Goal: Task Accomplishment & Management: Use online tool/utility

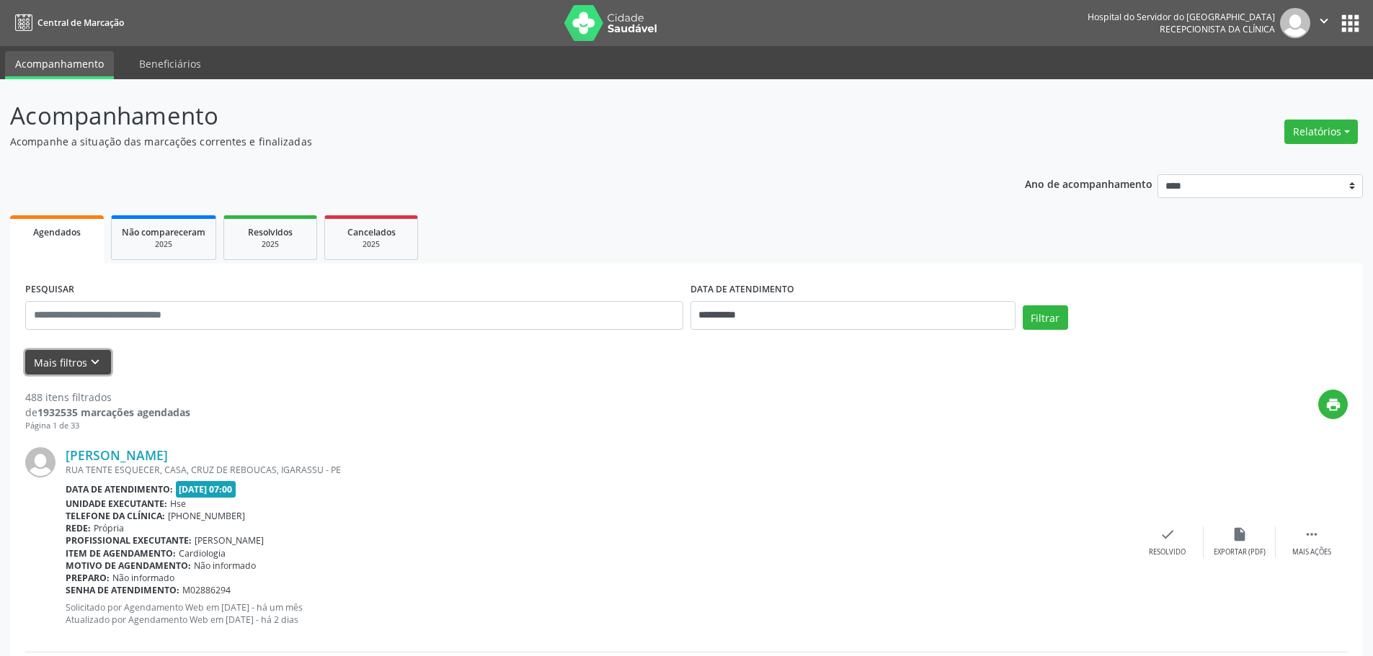
click at [84, 364] on button "Mais filtros keyboard_arrow_down" at bounding box center [68, 362] width 86 height 25
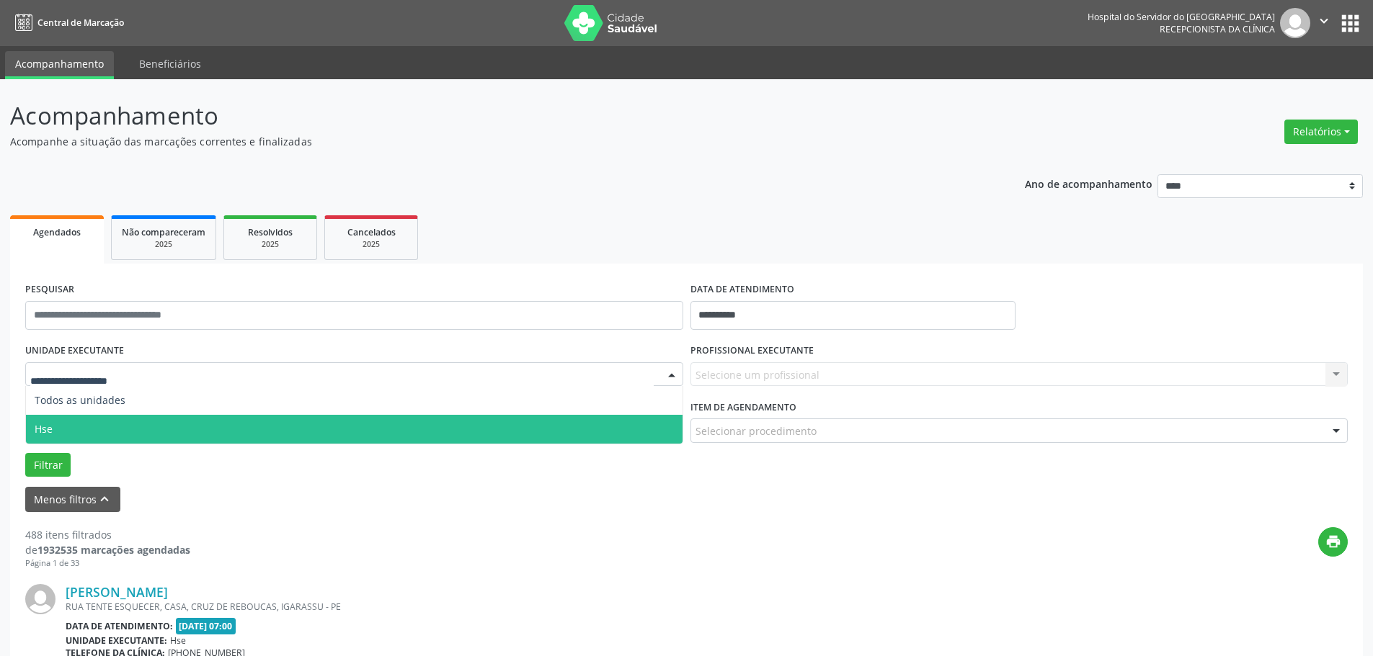
click at [95, 460] on div "Filtrar" at bounding box center [686, 465] width 1329 height 24
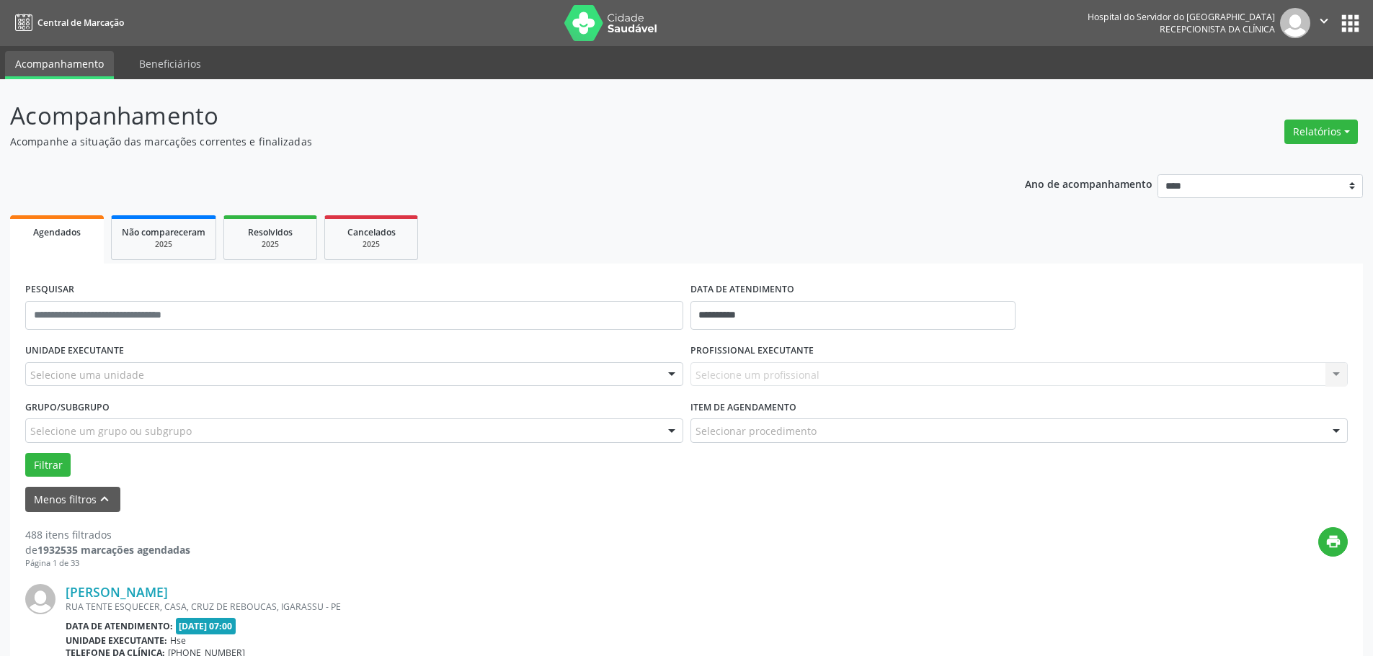
click at [108, 365] on div "Selecione uma unidade" at bounding box center [354, 374] width 658 height 24
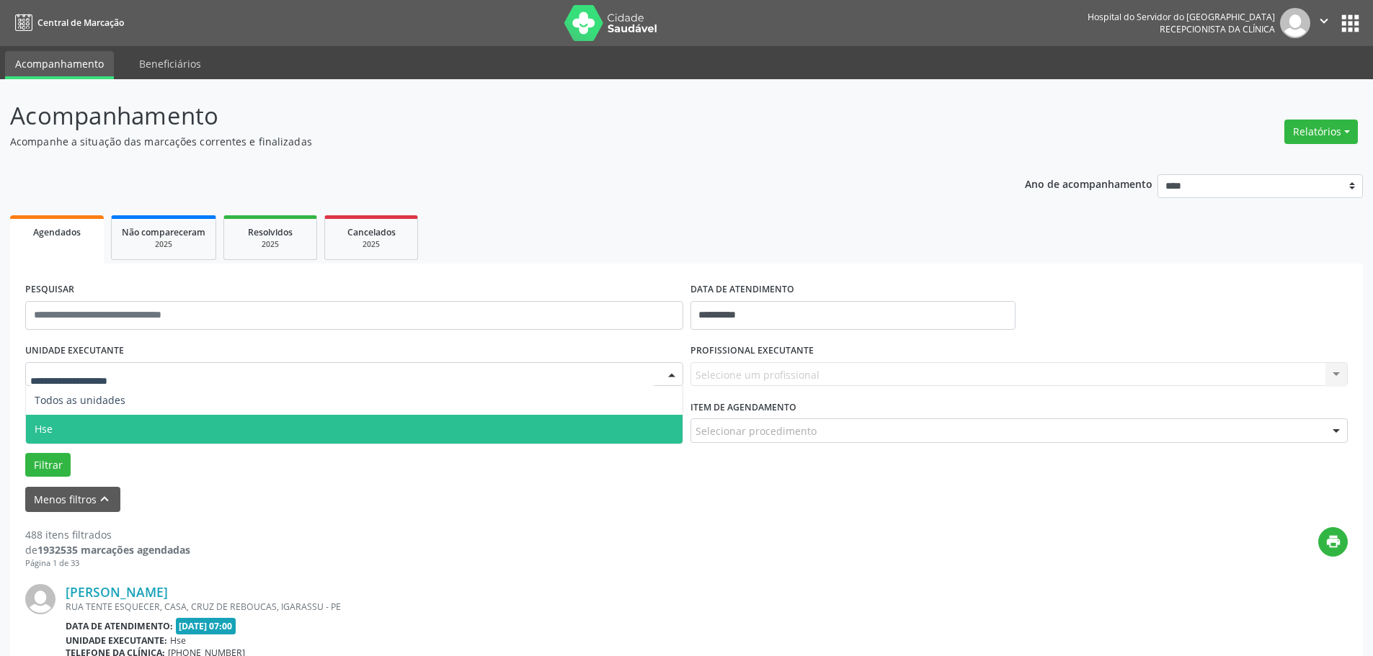
click at [73, 420] on span "Hse" at bounding box center [354, 429] width 656 height 29
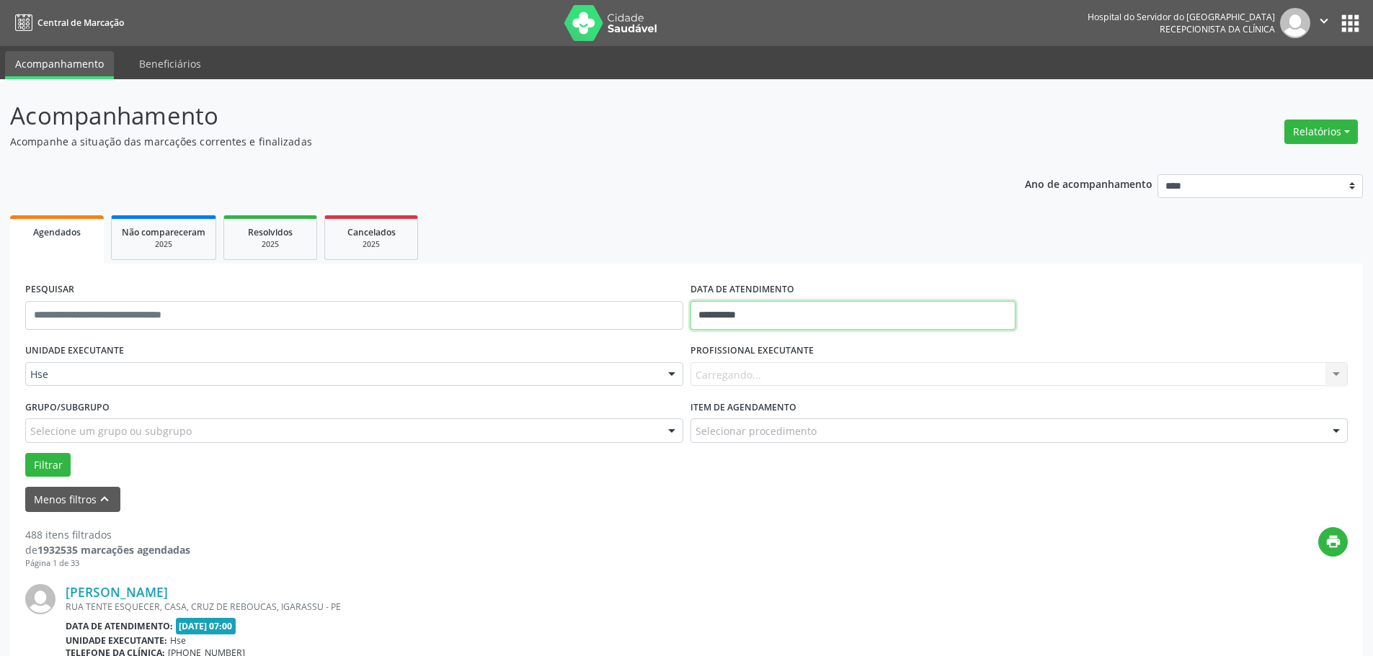
click at [769, 321] on input "**********" at bounding box center [852, 315] width 325 height 29
click at [836, 398] on span "2" at bounding box center [832, 391] width 28 height 28
type input "**********"
click at [836, 398] on span "2" at bounding box center [832, 391] width 28 height 28
drag, startPoint x: 59, startPoint y: 467, endPoint x: 65, endPoint y: 462, distance: 7.7
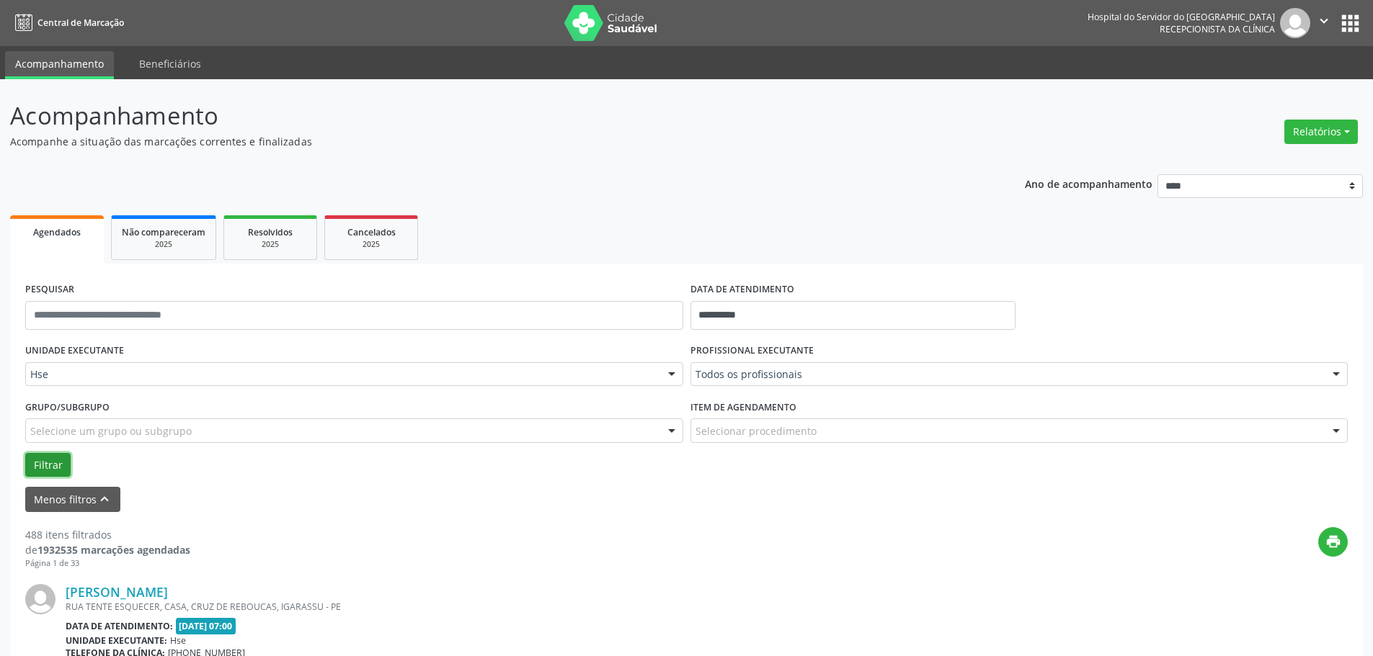
click at [58, 466] on button "Filtrar" at bounding box center [47, 465] width 45 height 24
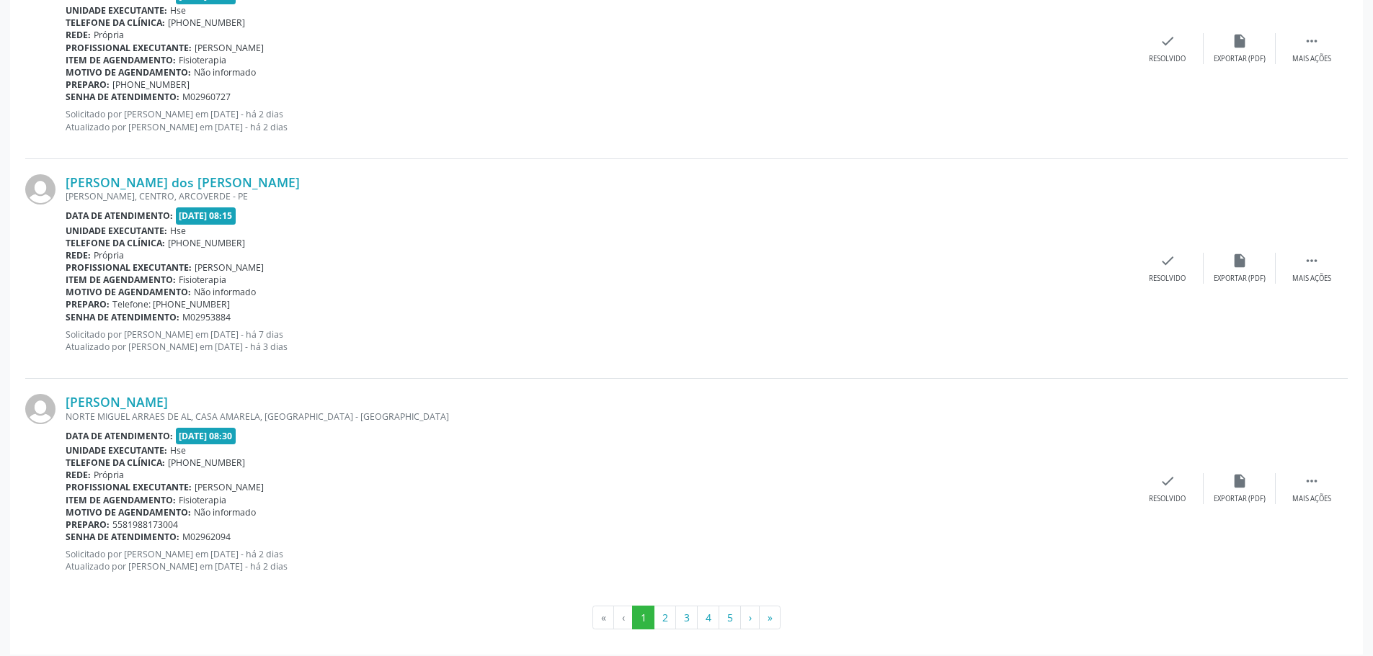
scroll to position [3280, 0]
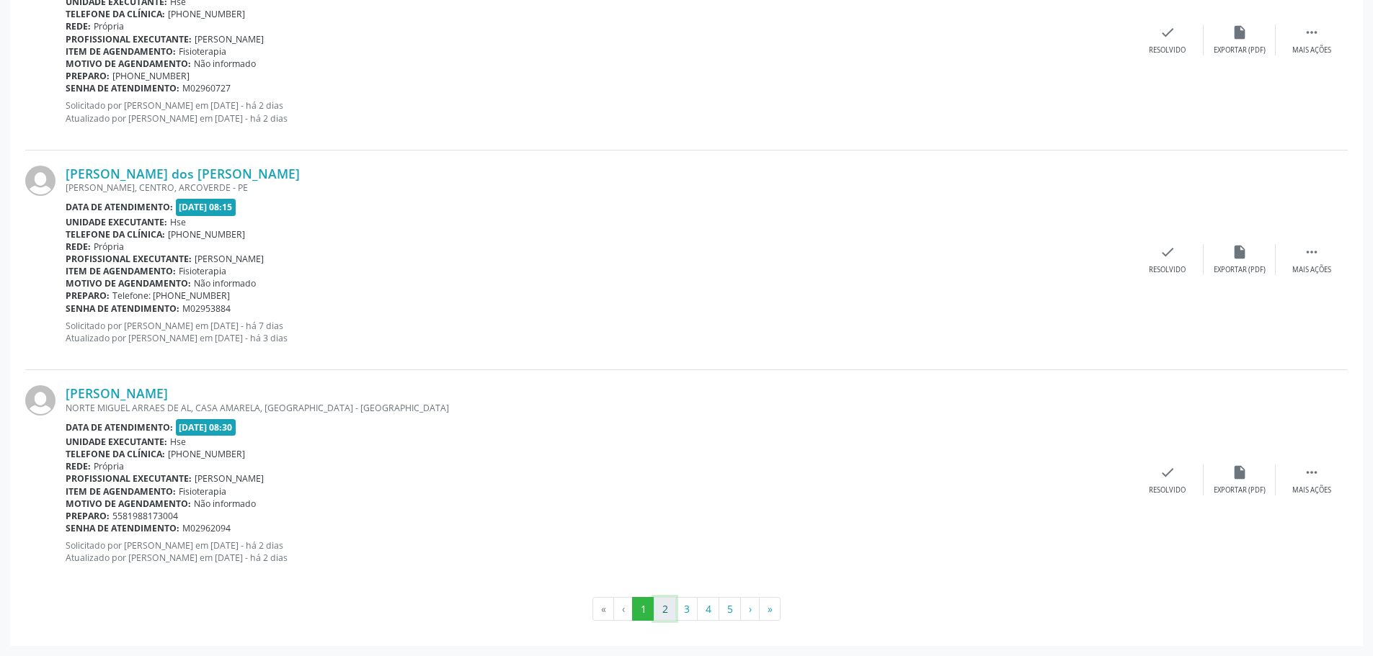
click at [670, 608] on button "2" at bounding box center [664, 609] width 22 height 24
click at [684, 610] on button "3" at bounding box center [686, 609] width 22 height 24
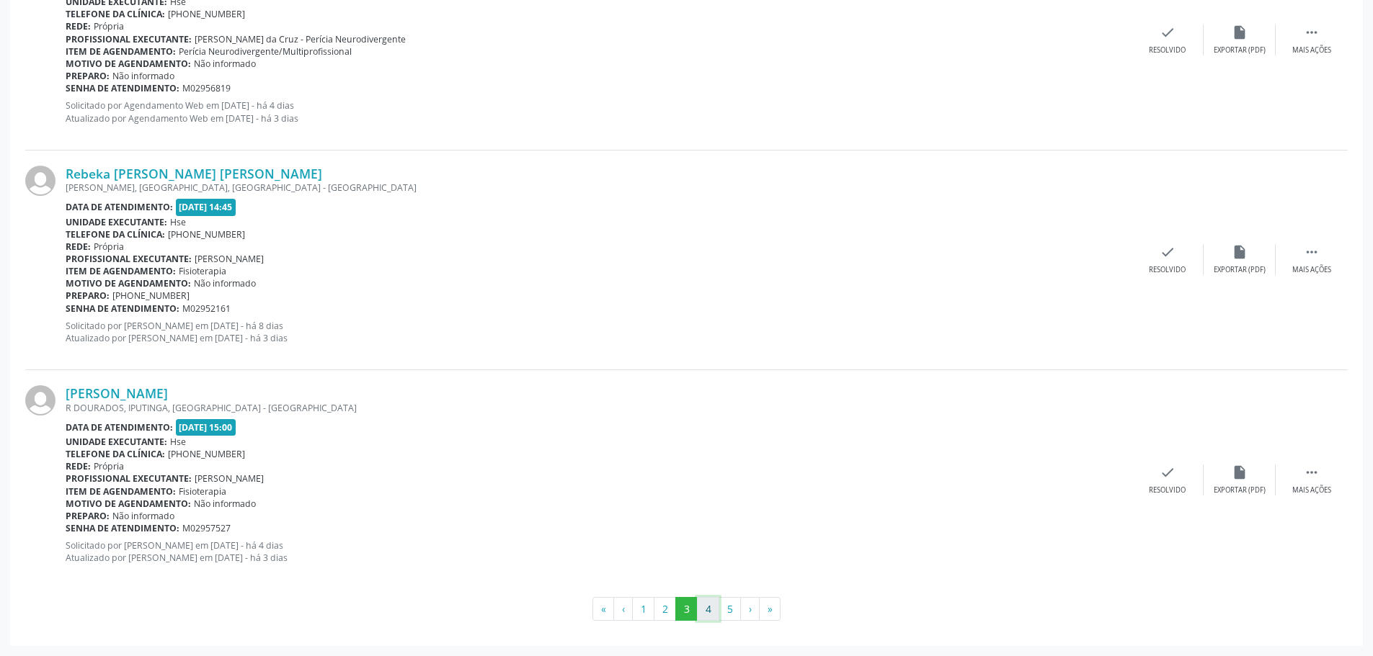
click at [705, 602] on button "4" at bounding box center [708, 609] width 22 height 24
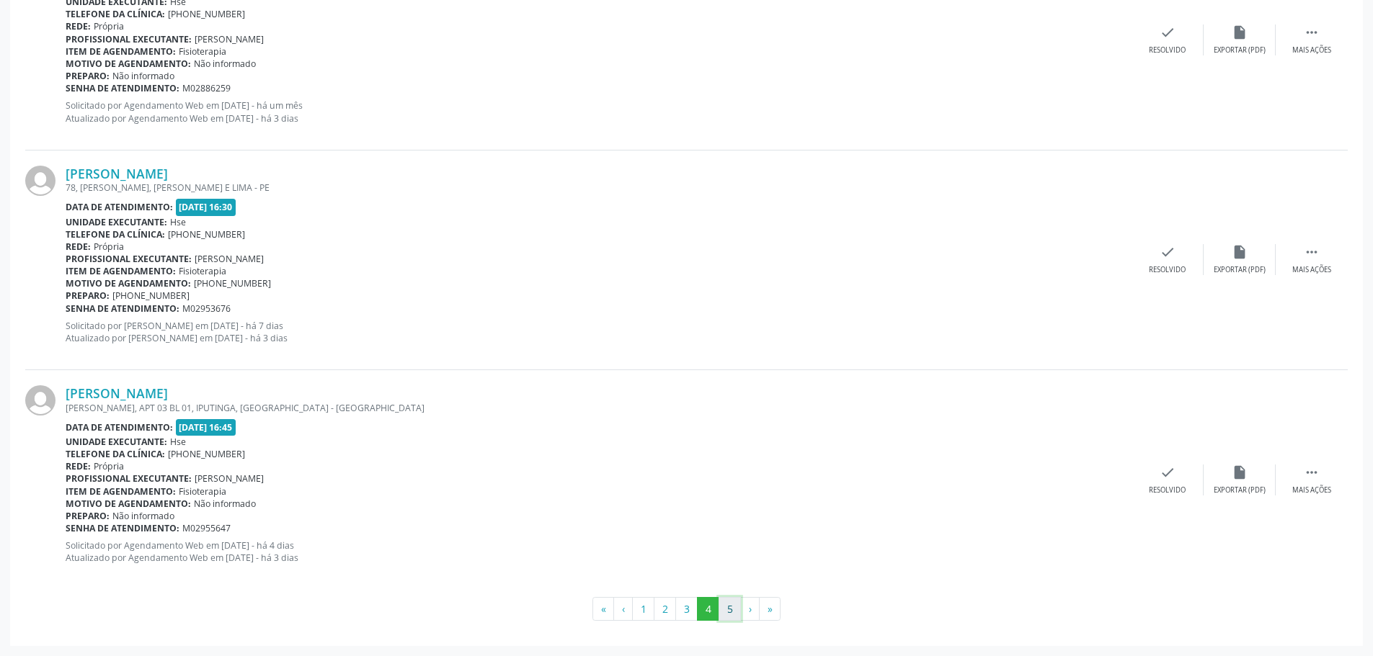
click at [731, 607] on button "5" at bounding box center [729, 609] width 22 height 24
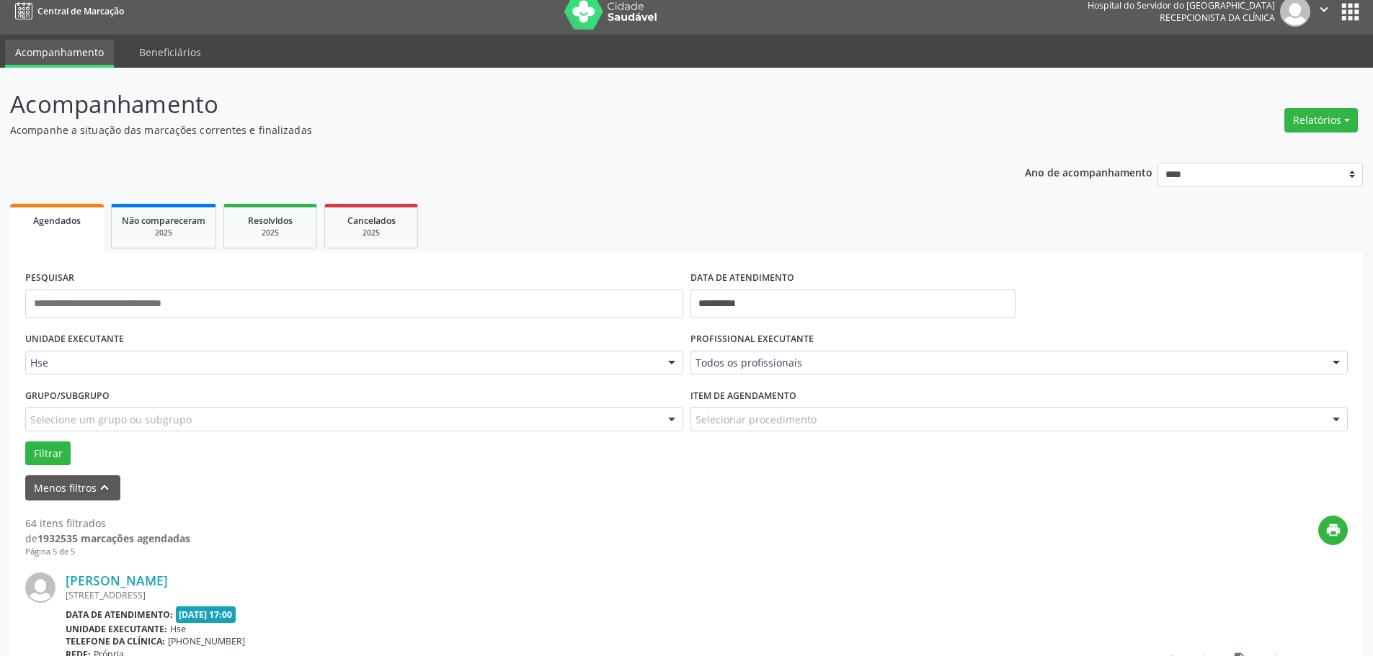
scroll to position [0, 0]
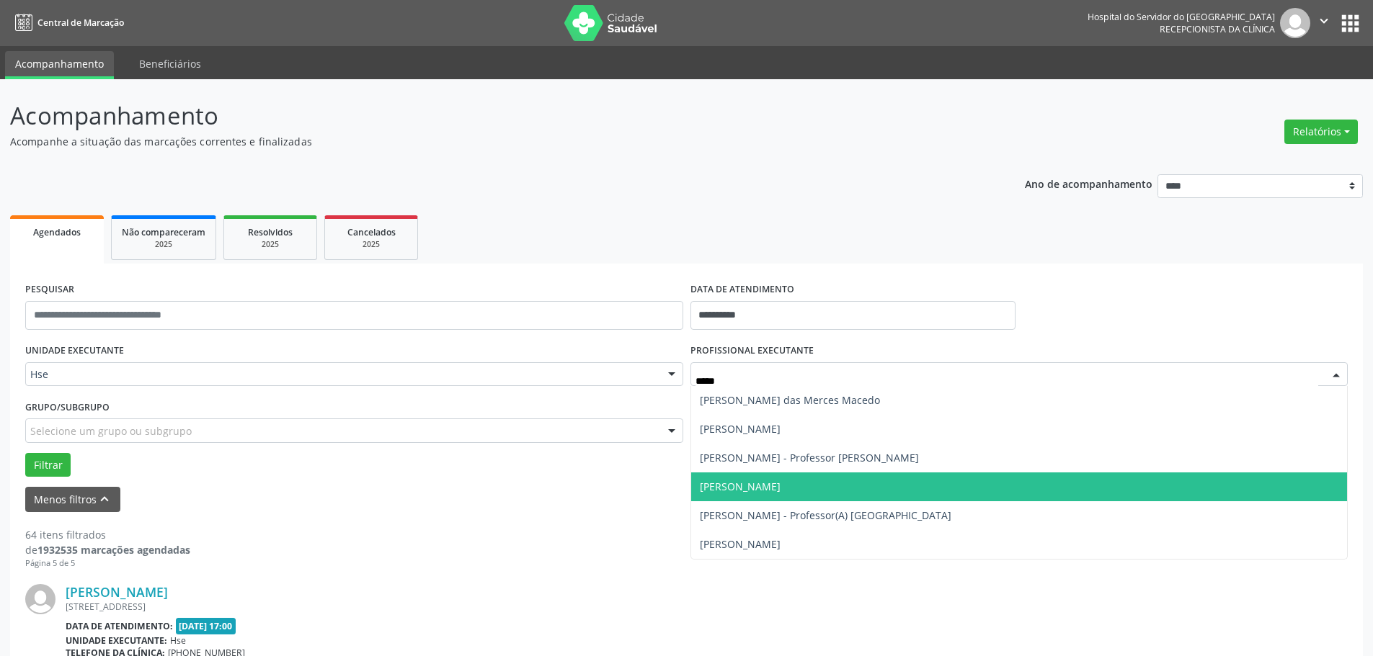
click at [780, 483] on span "[PERSON_NAME]" at bounding box center [740, 487] width 81 height 14
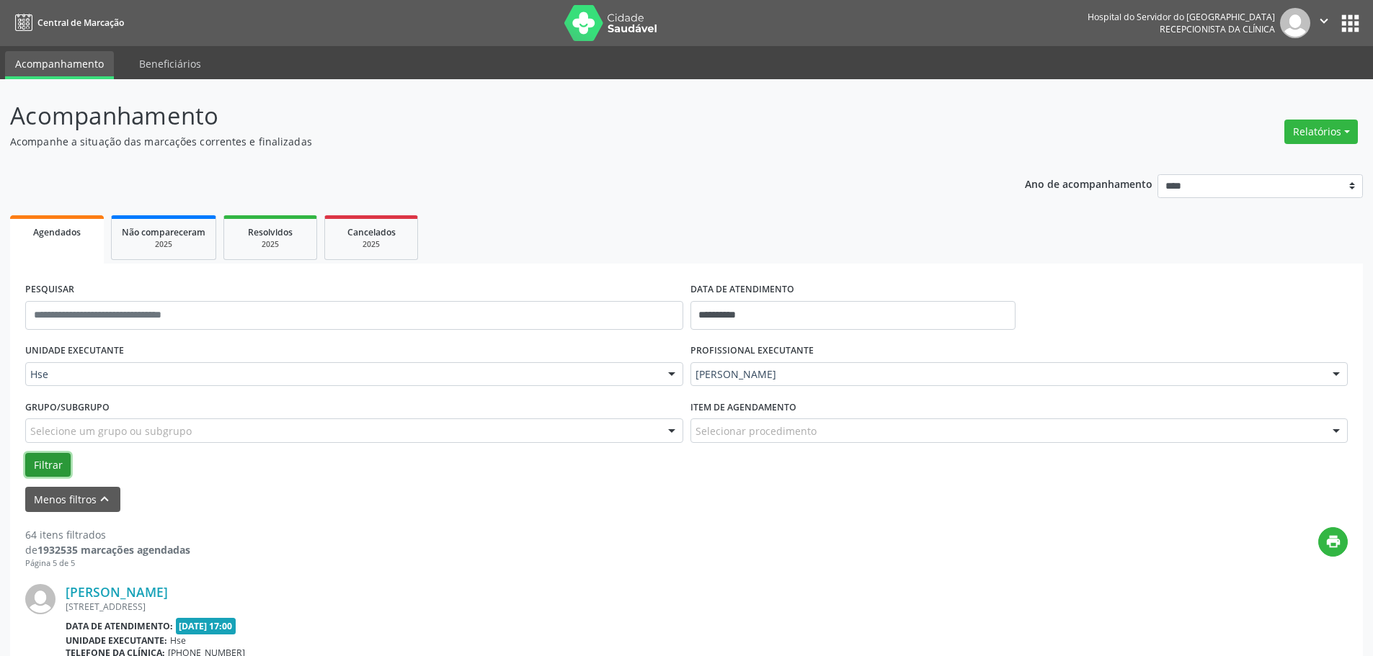
click at [55, 461] on button "Filtrar" at bounding box center [47, 465] width 45 height 24
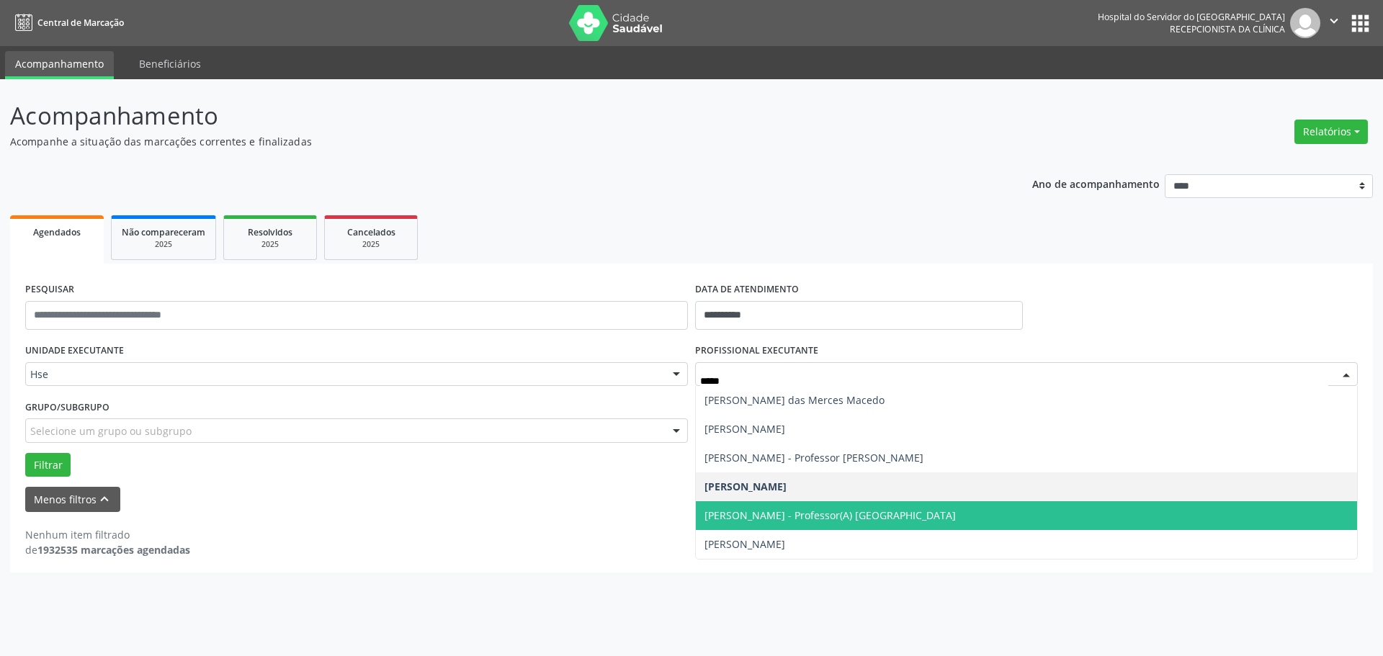
click at [829, 522] on span "[PERSON_NAME] - Professor(A) [GEOGRAPHIC_DATA]" at bounding box center [830, 516] width 251 height 14
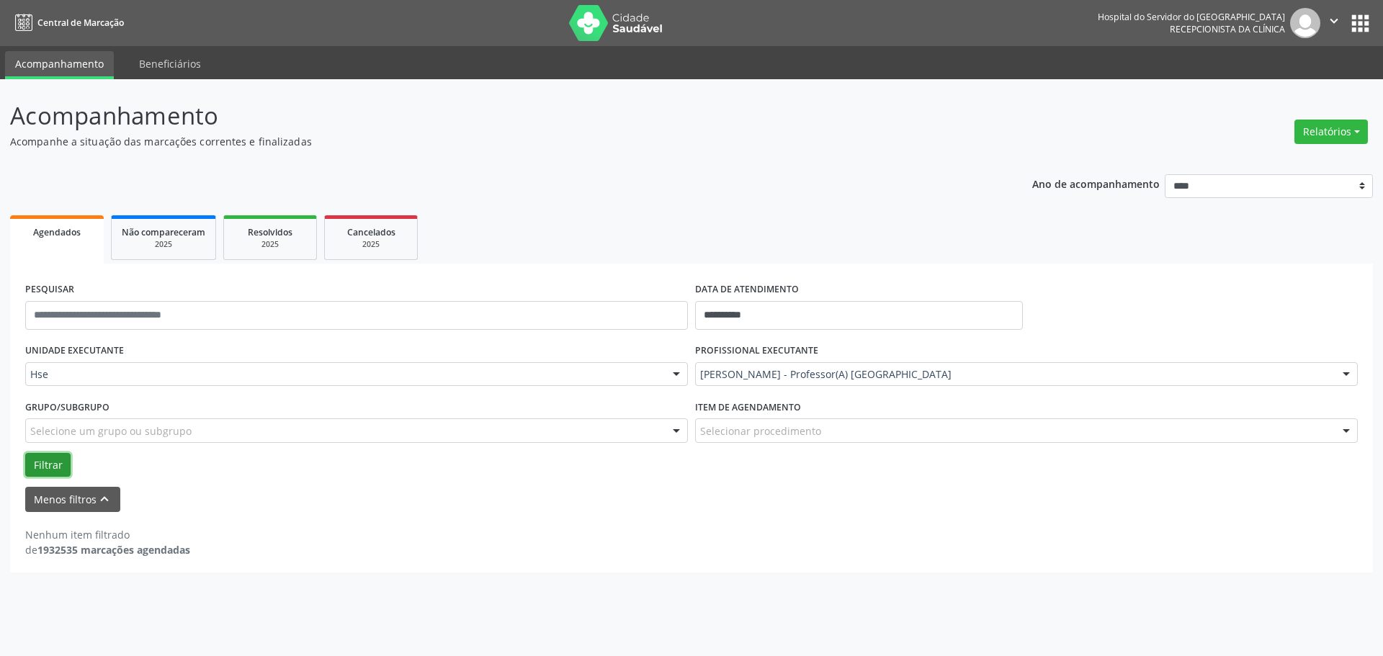
click at [54, 459] on button "Filtrar" at bounding box center [47, 465] width 45 height 24
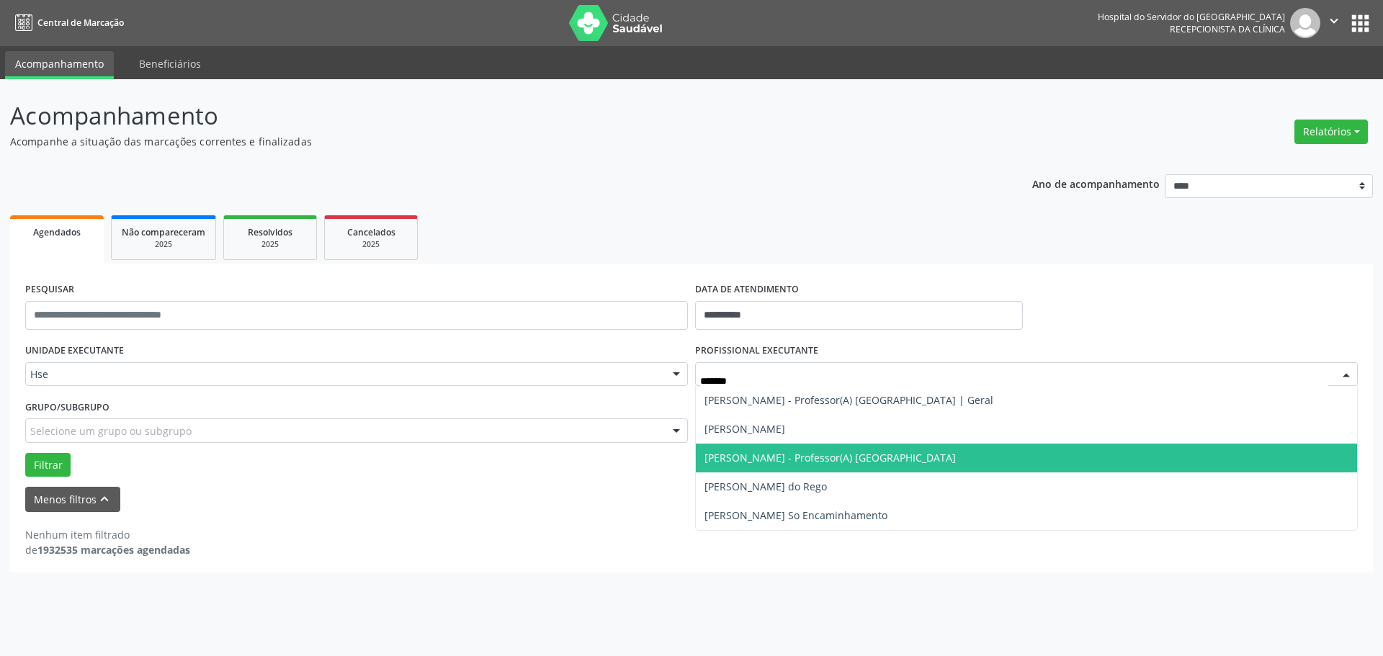
click at [848, 449] on span "[PERSON_NAME] - Professor(A) [GEOGRAPHIC_DATA]" at bounding box center [1026, 458] width 661 height 29
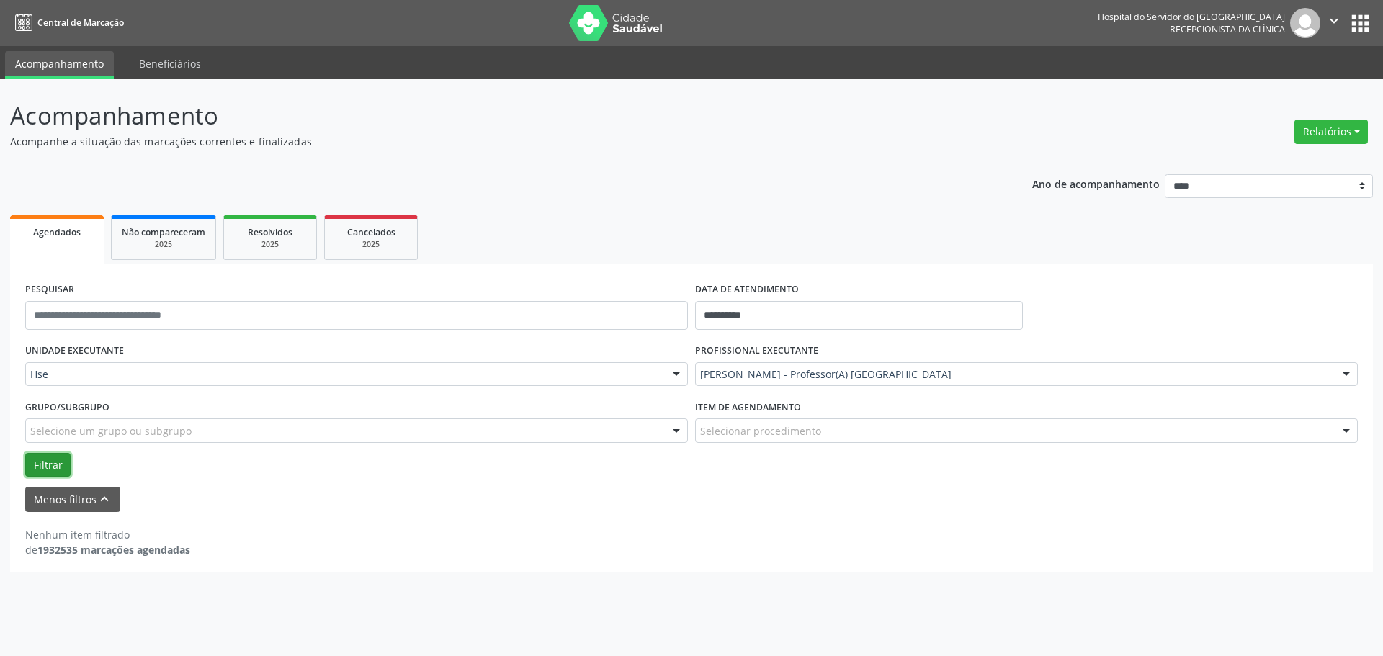
click at [59, 459] on button "Filtrar" at bounding box center [47, 465] width 45 height 24
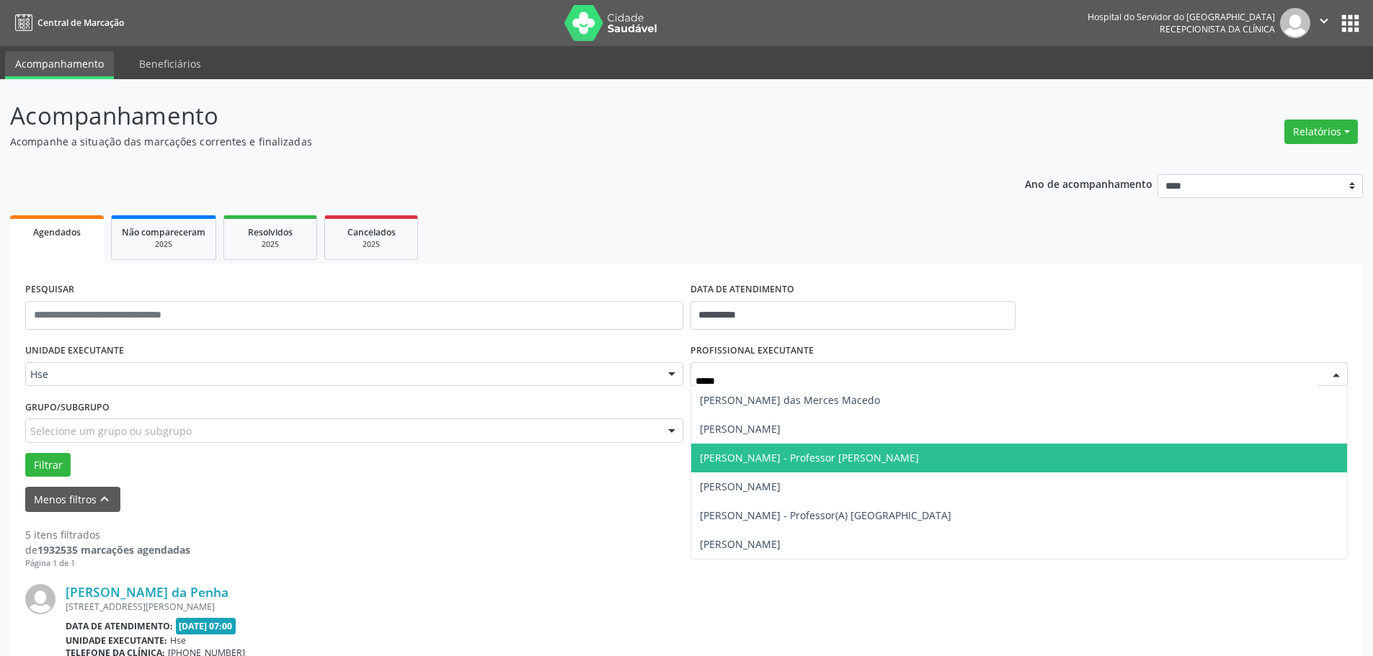
drag, startPoint x: 883, startPoint y: 446, endPoint x: 860, endPoint y: 447, distance: 23.8
click at [884, 447] on span "[PERSON_NAME] - Professor [PERSON_NAME]" at bounding box center [1019, 458] width 656 height 29
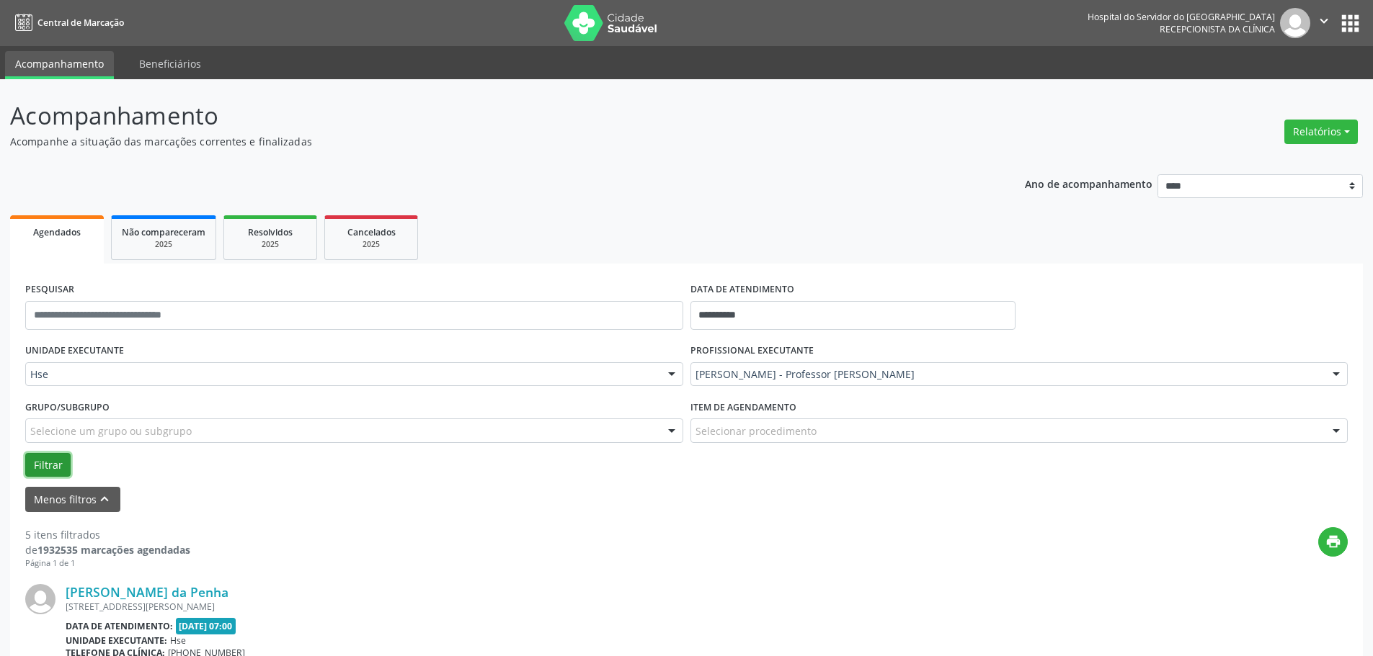
click at [32, 466] on button "Filtrar" at bounding box center [47, 465] width 45 height 24
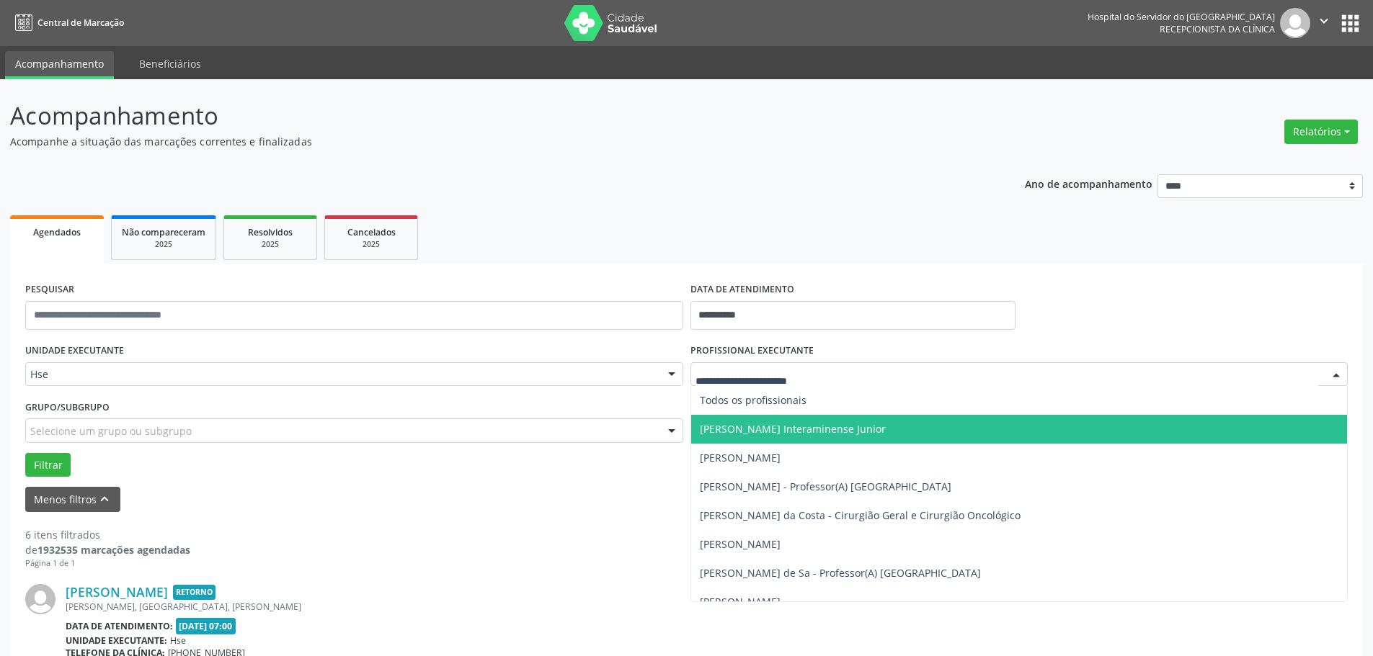
click at [496, 541] on div "print" at bounding box center [768, 548] width 1157 height 43
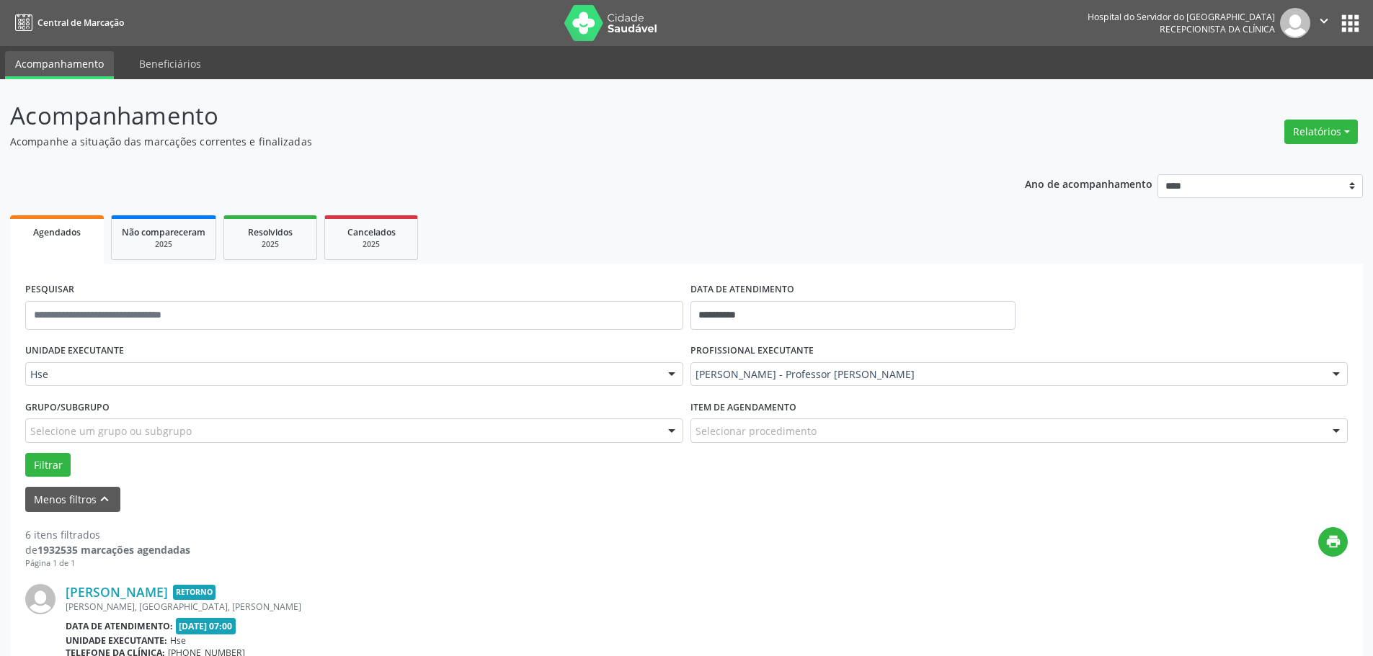
click at [316, 551] on div "print" at bounding box center [768, 548] width 1157 height 43
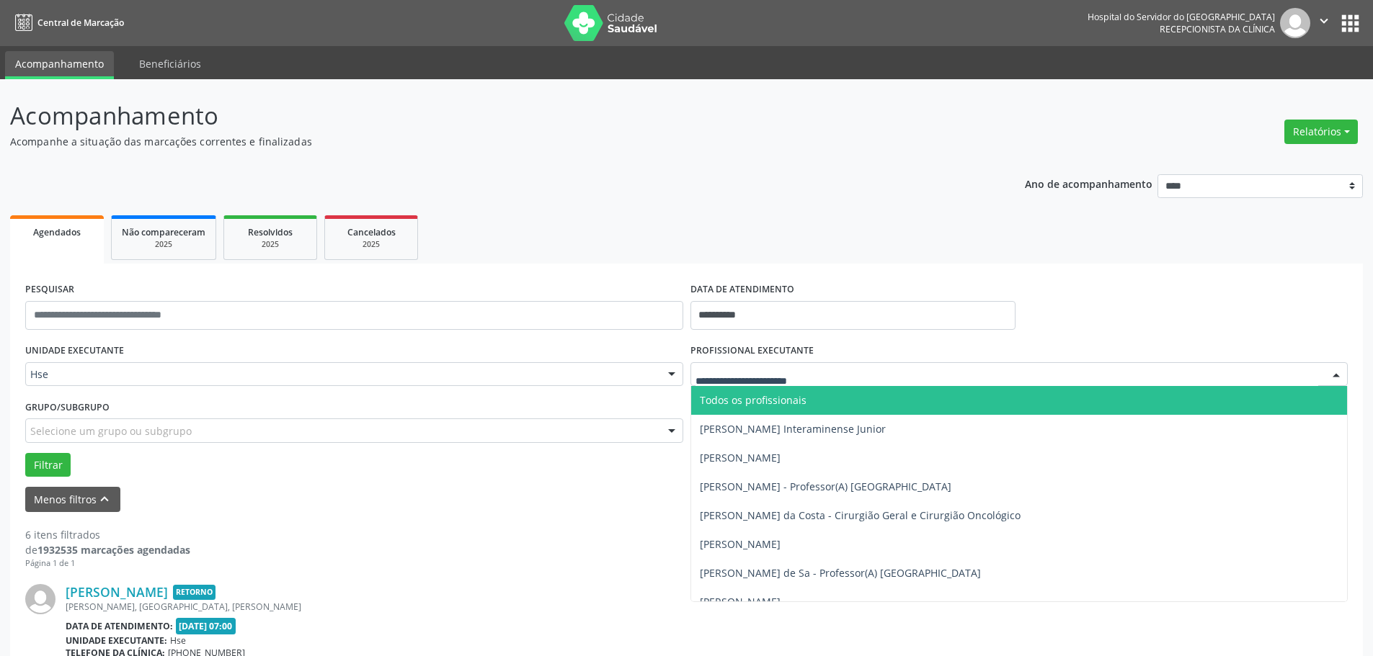
click at [749, 393] on span "Todos os profissionais" at bounding box center [753, 400] width 107 height 14
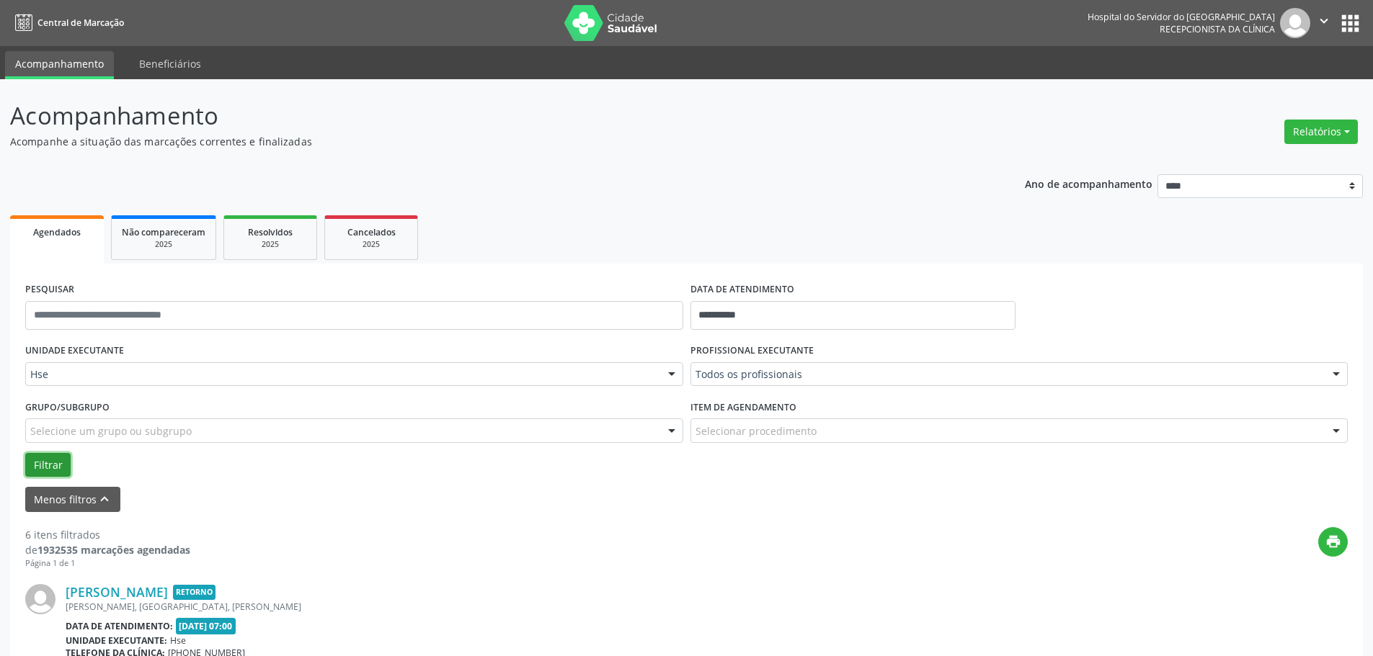
click at [50, 458] on button "Filtrar" at bounding box center [47, 465] width 45 height 24
click at [847, 306] on input "**********" at bounding box center [852, 315] width 325 height 29
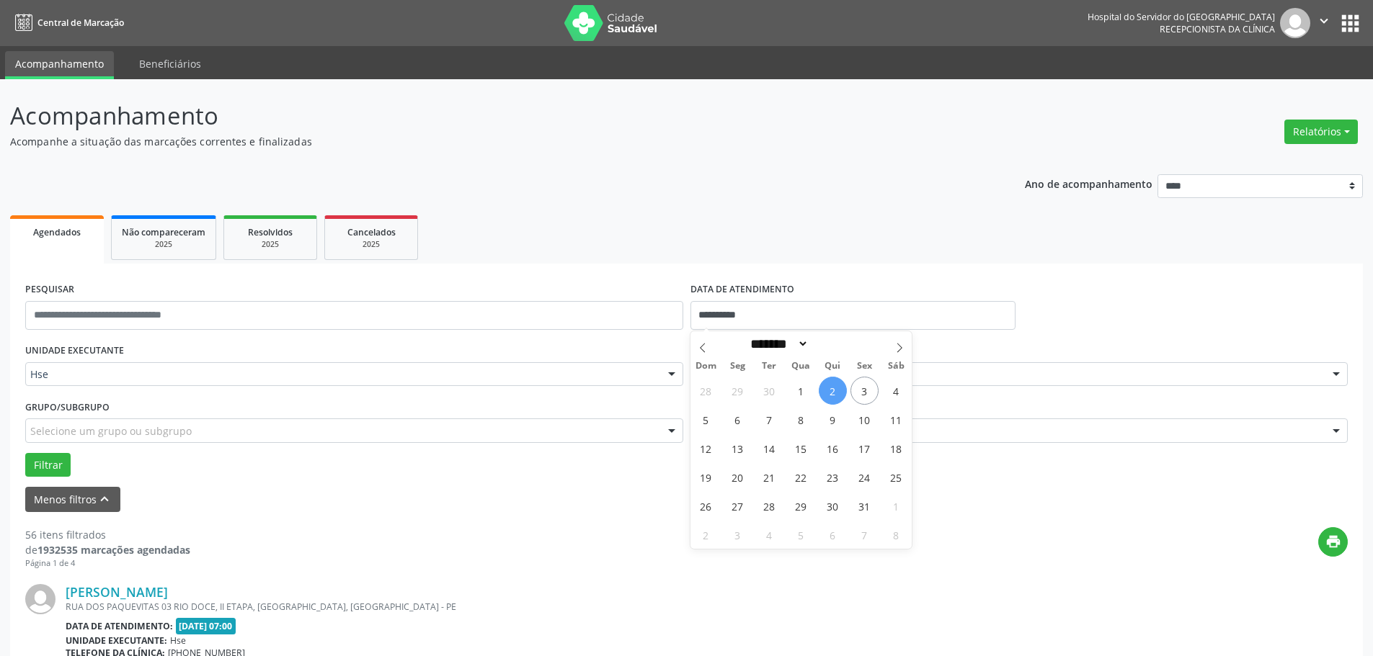
click at [801, 232] on ul "Agendados Não compareceram 2025 Resolvidos 2025 Cancelados 2025" at bounding box center [686, 238] width 1352 height 52
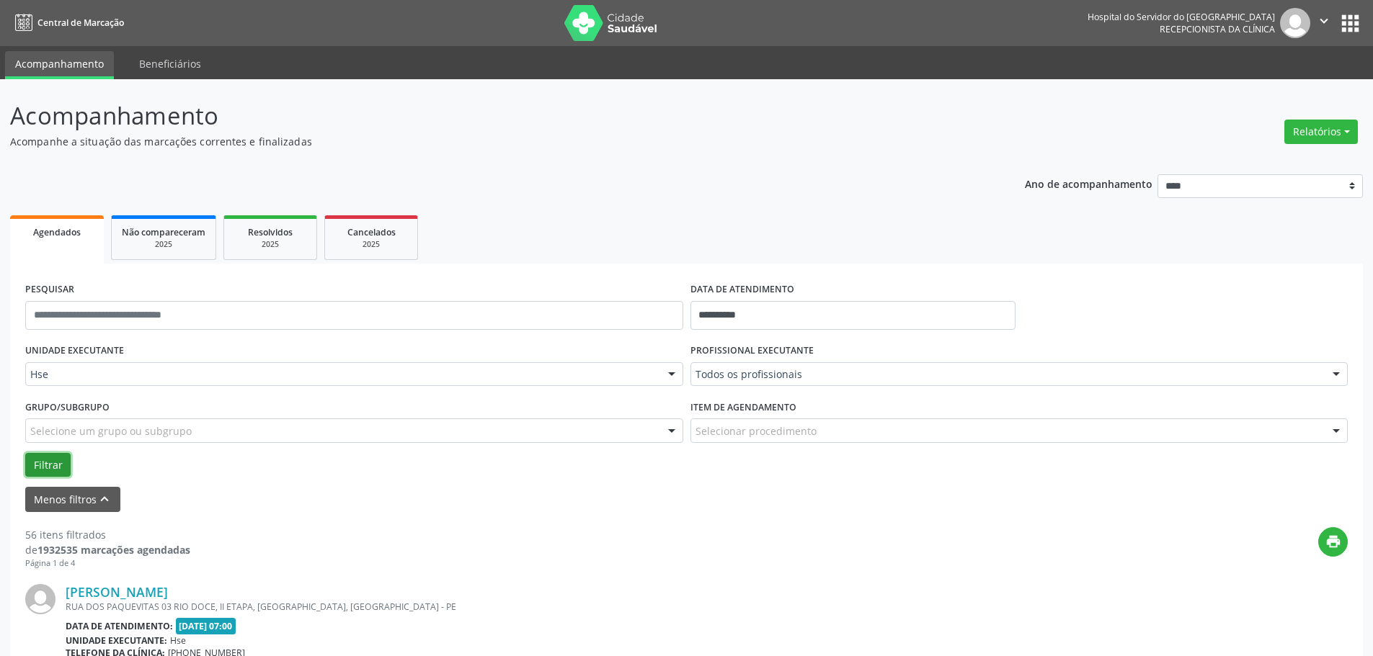
click at [54, 465] on button "Filtrar" at bounding box center [47, 465] width 45 height 24
click at [742, 384] on div "Todos os profissionais" at bounding box center [1019, 374] width 658 height 24
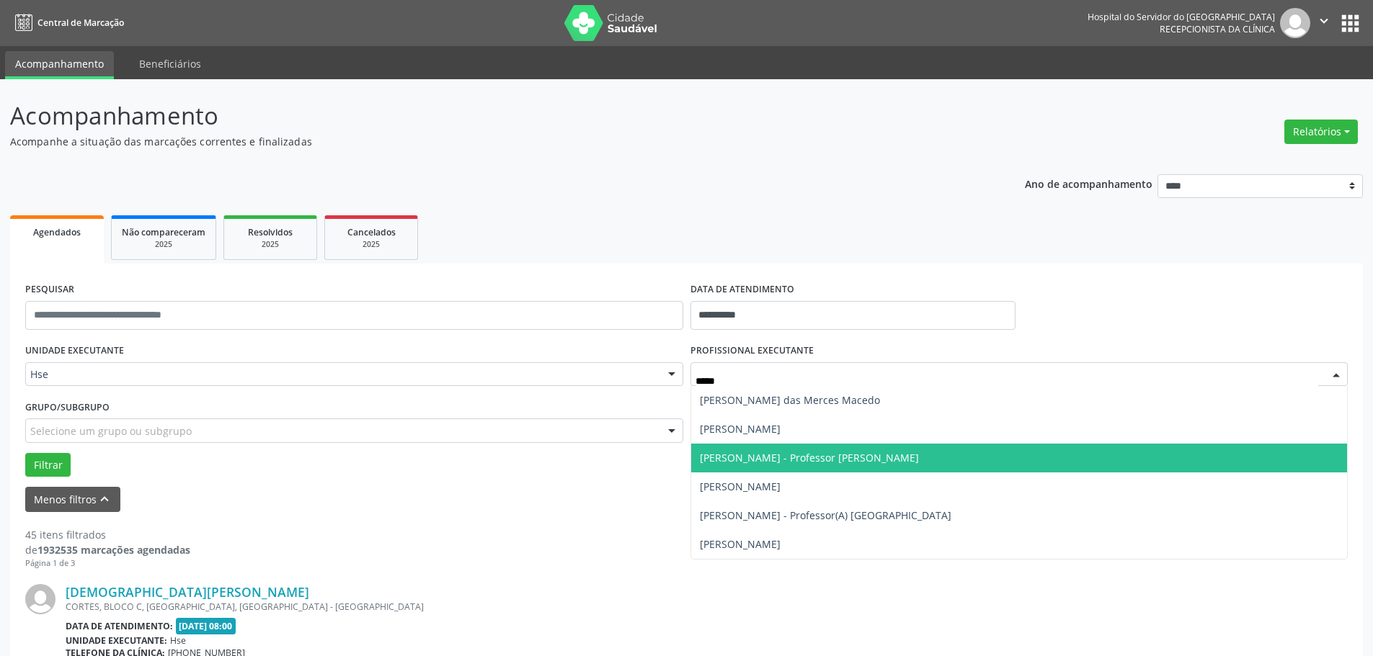
click at [806, 452] on span "[PERSON_NAME] - Professor [PERSON_NAME]" at bounding box center [809, 458] width 219 height 14
type input "*****"
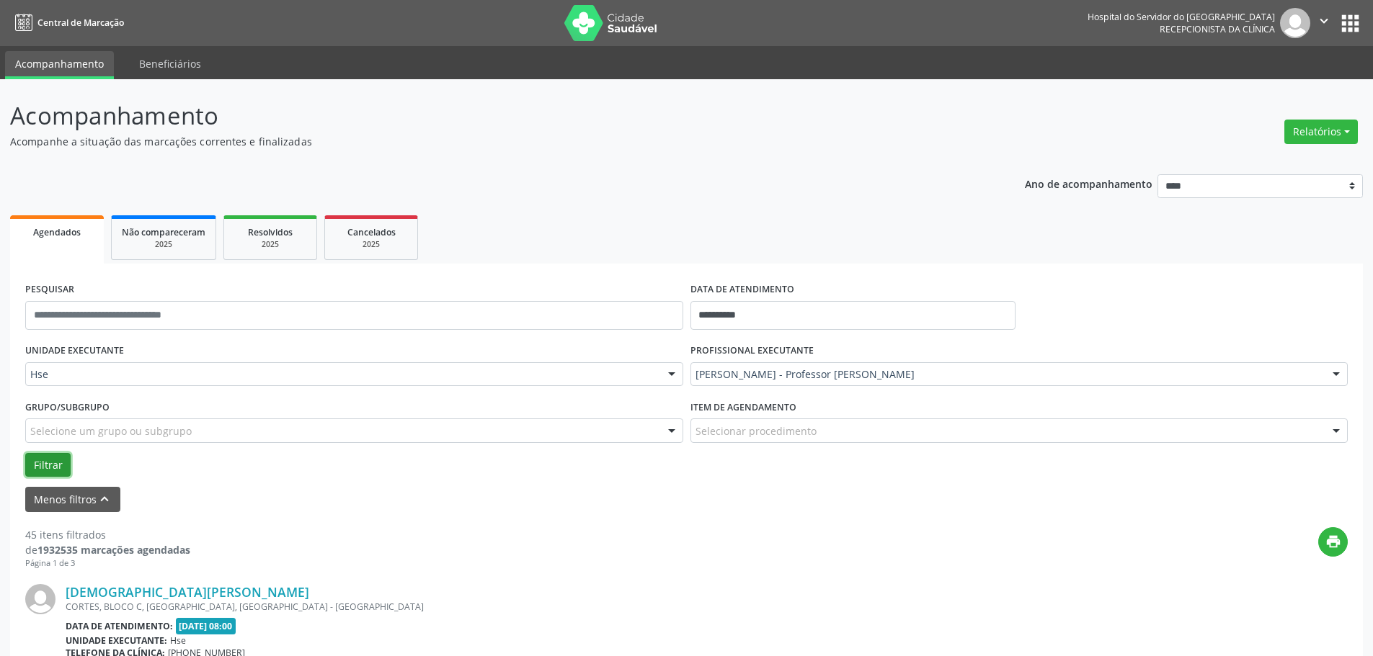
click at [46, 462] on button "Filtrar" at bounding box center [47, 465] width 45 height 24
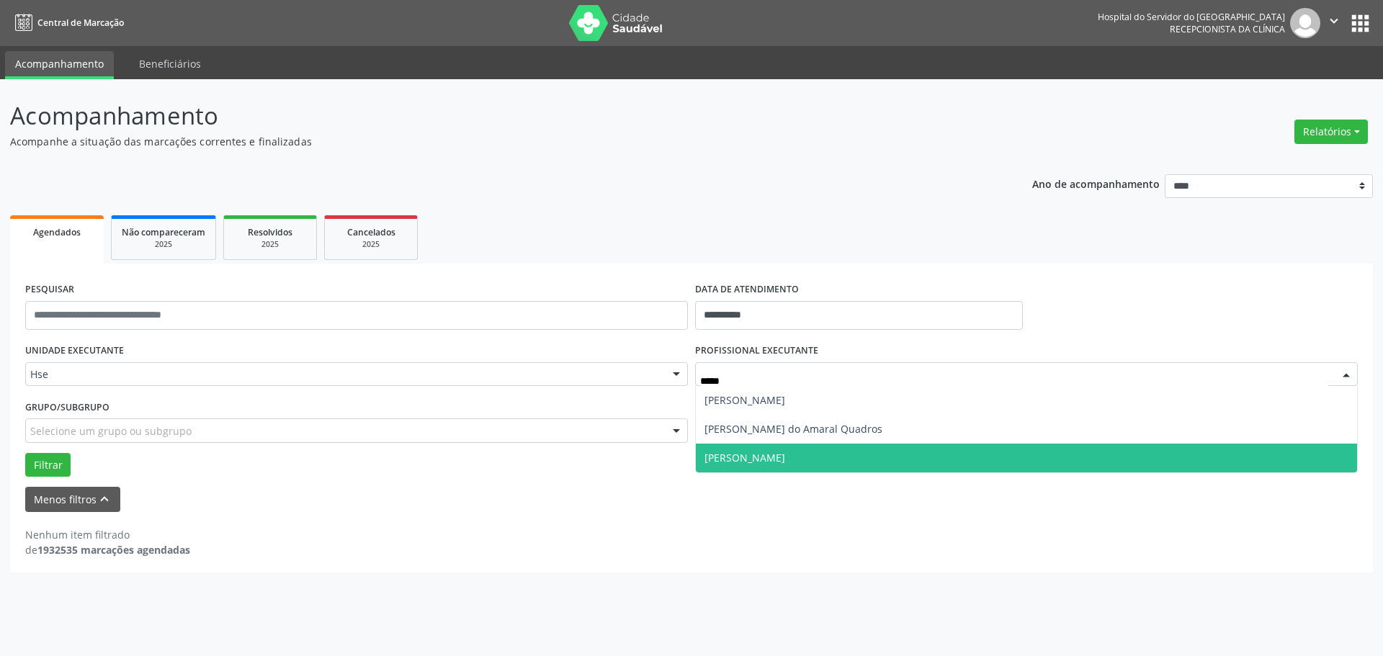
click at [785, 460] on span "[PERSON_NAME]" at bounding box center [745, 458] width 81 height 14
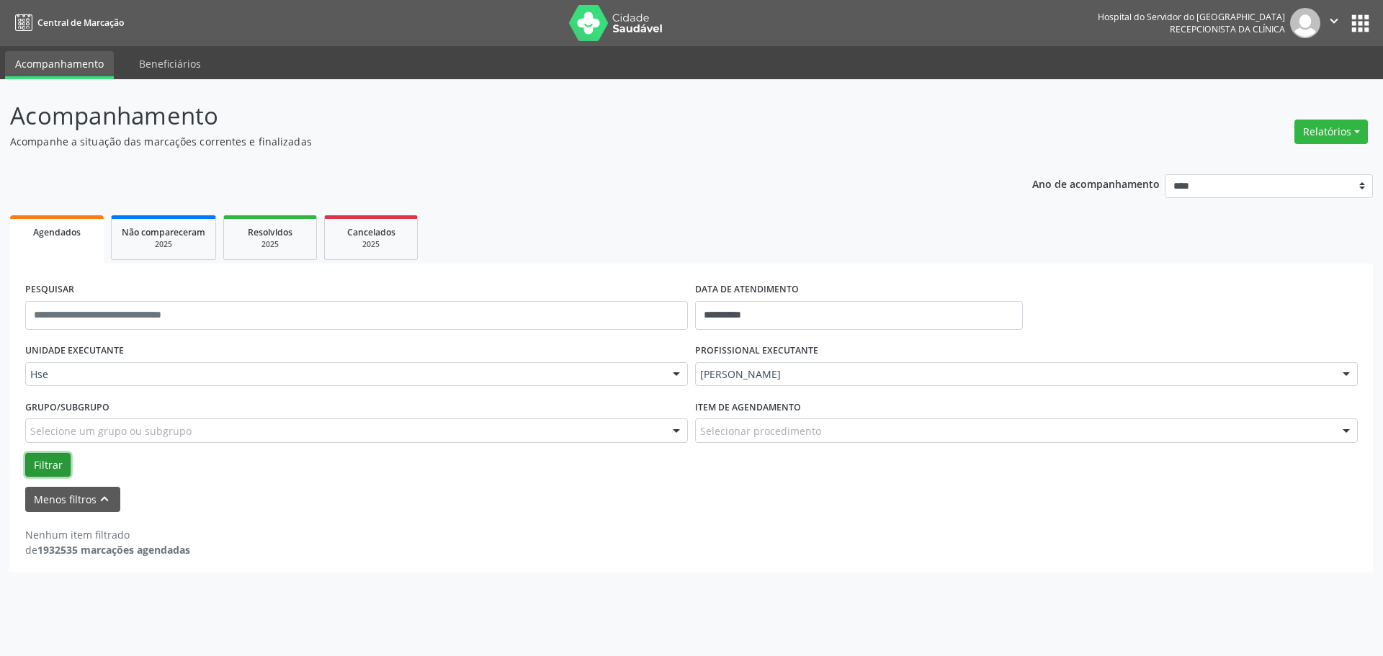
click at [55, 471] on button "Filtrar" at bounding box center [47, 465] width 45 height 24
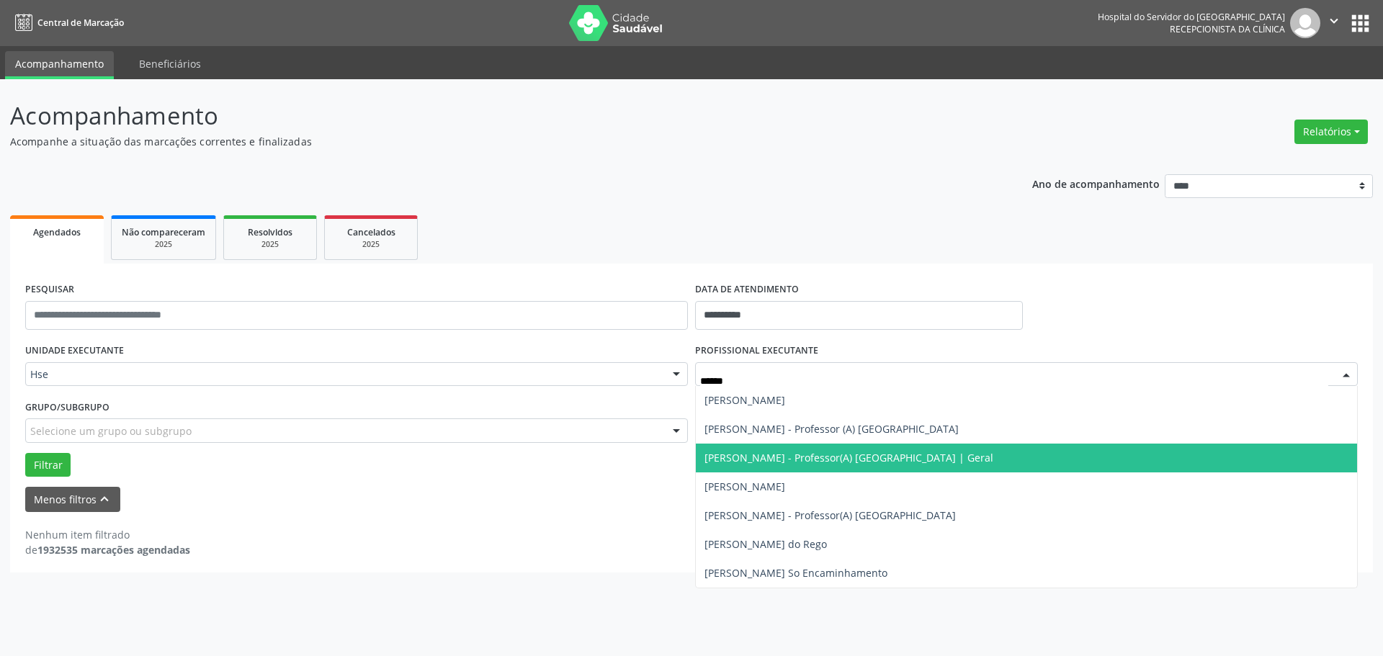
type input "*******"
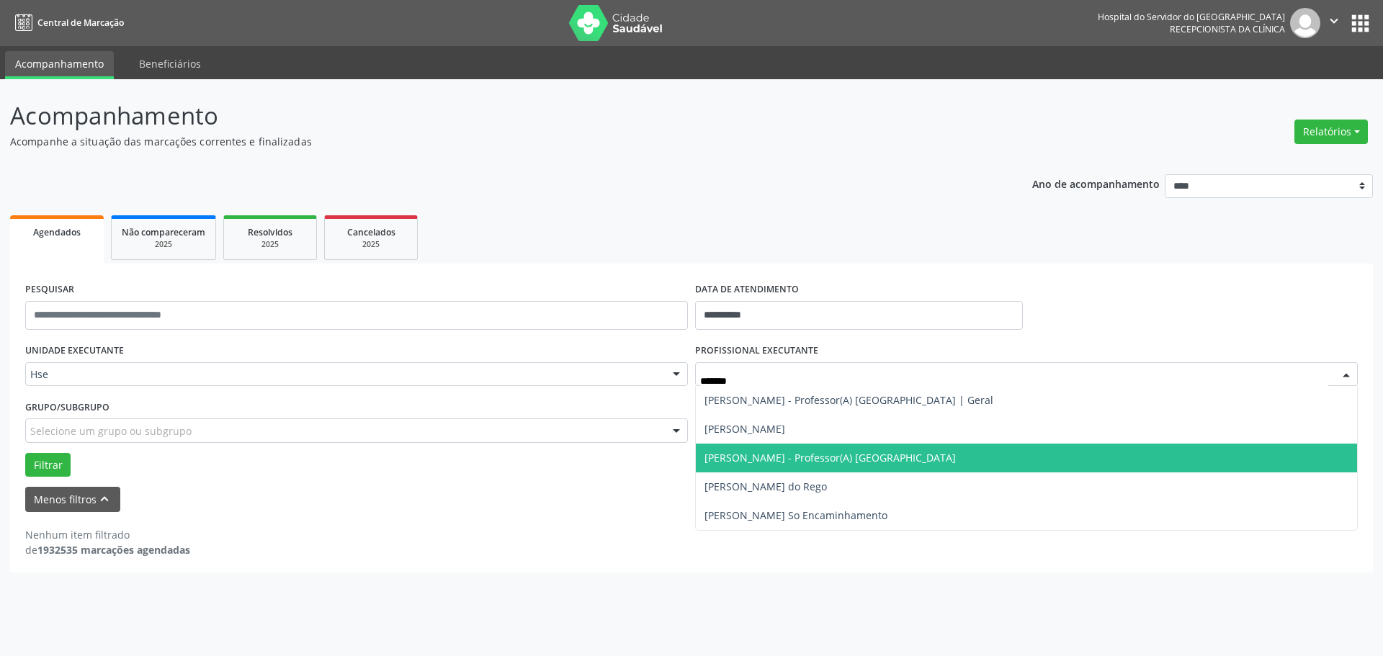
click at [877, 454] on span "[PERSON_NAME] - Professor(A) [GEOGRAPHIC_DATA]" at bounding box center [830, 458] width 251 height 14
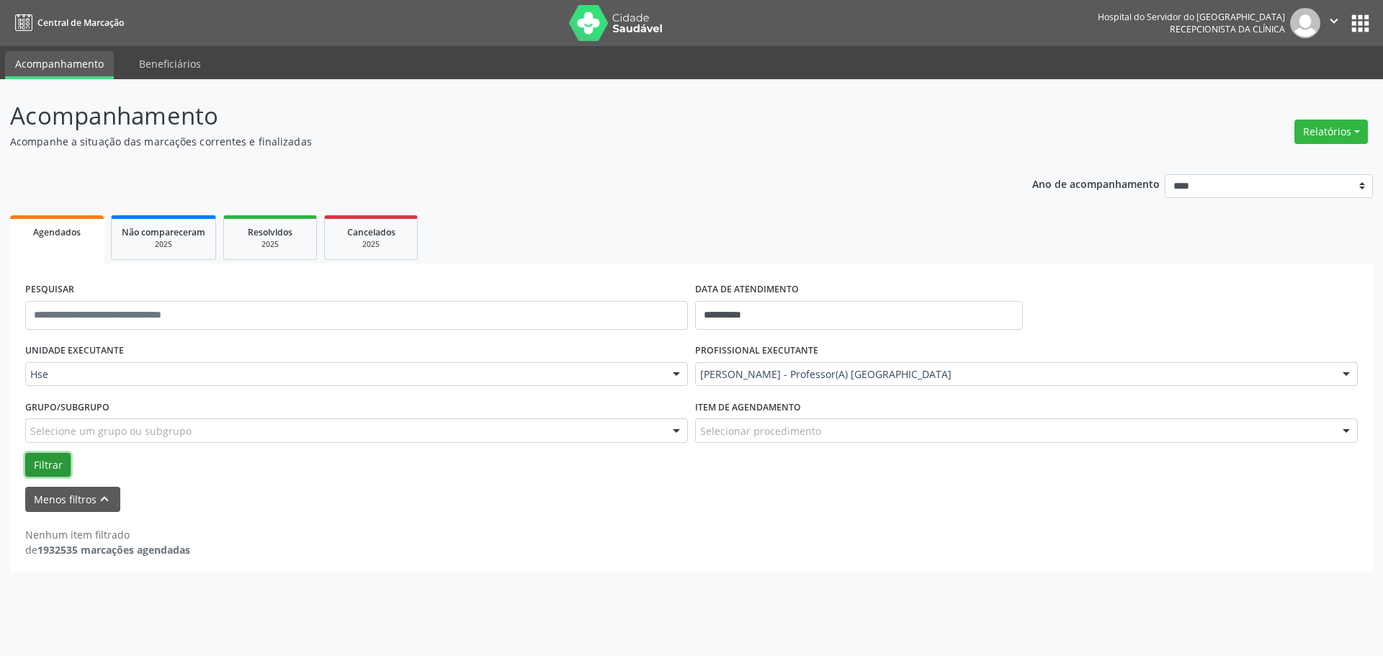
click at [46, 465] on button "Filtrar" at bounding box center [47, 465] width 45 height 24
click at [1344, 128] on button "Relatórios" at bounding box center [1331, 132] width 73 height 24
click at [1268, 162] on link "Agendamentos" at bounding box center [1291, 163] width 155 height 20
select select "*"
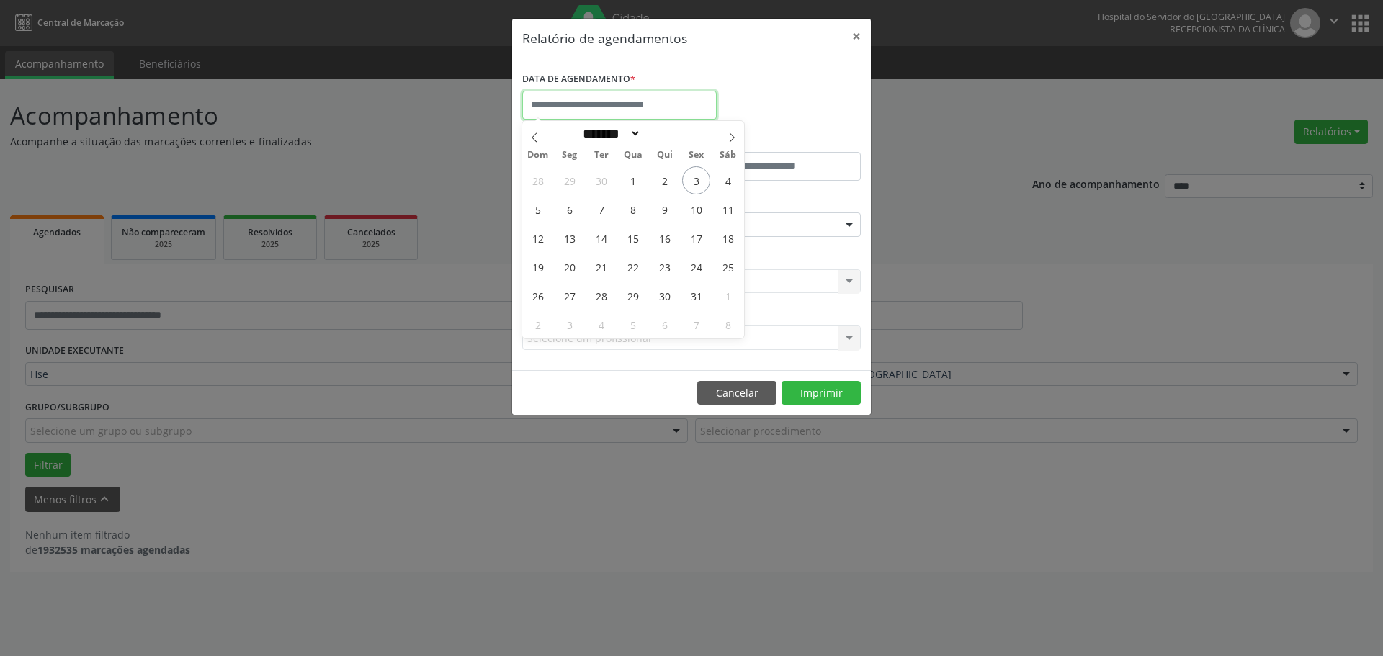
click at [523, 108] on input "text" at bounding box center [619, 105] width 195 height 29
click at [666, 179] on span "2" at bounding box center [665, 180] width 28 height 28
type input "**********"
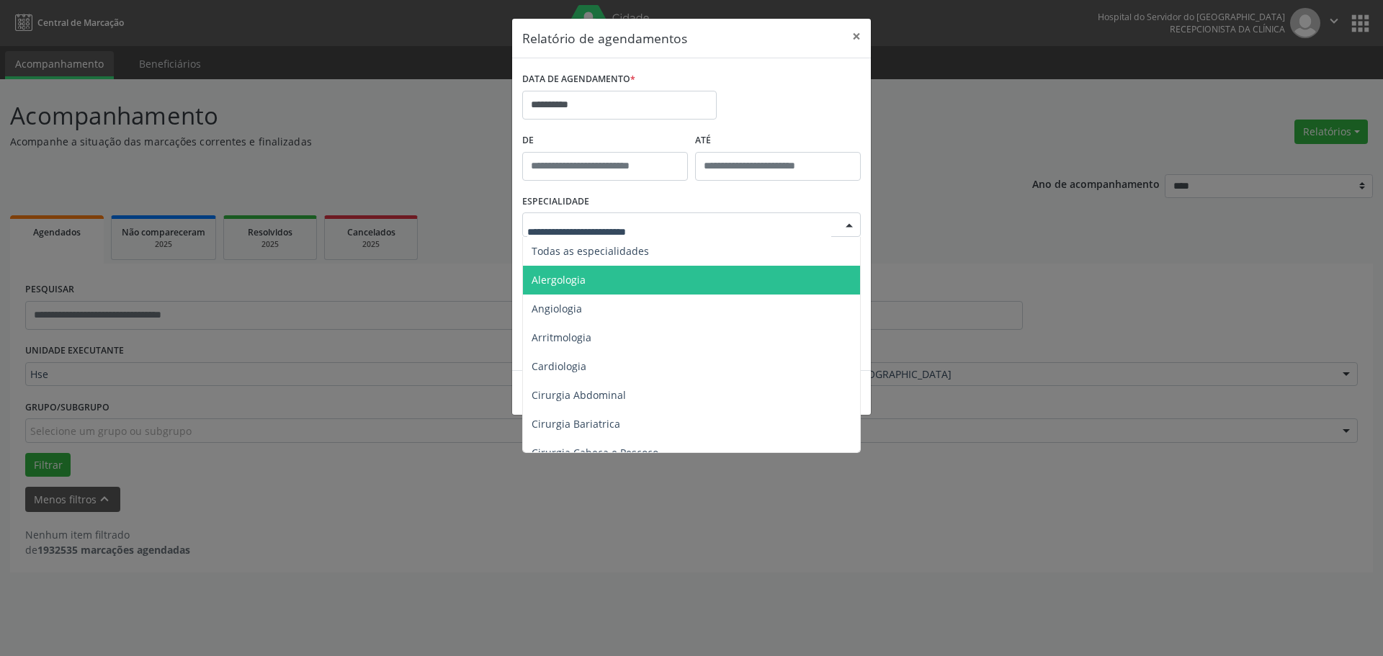
click at [567, 268] on span "Alergologia" at bounding box center [692, 280] width 339 height 29
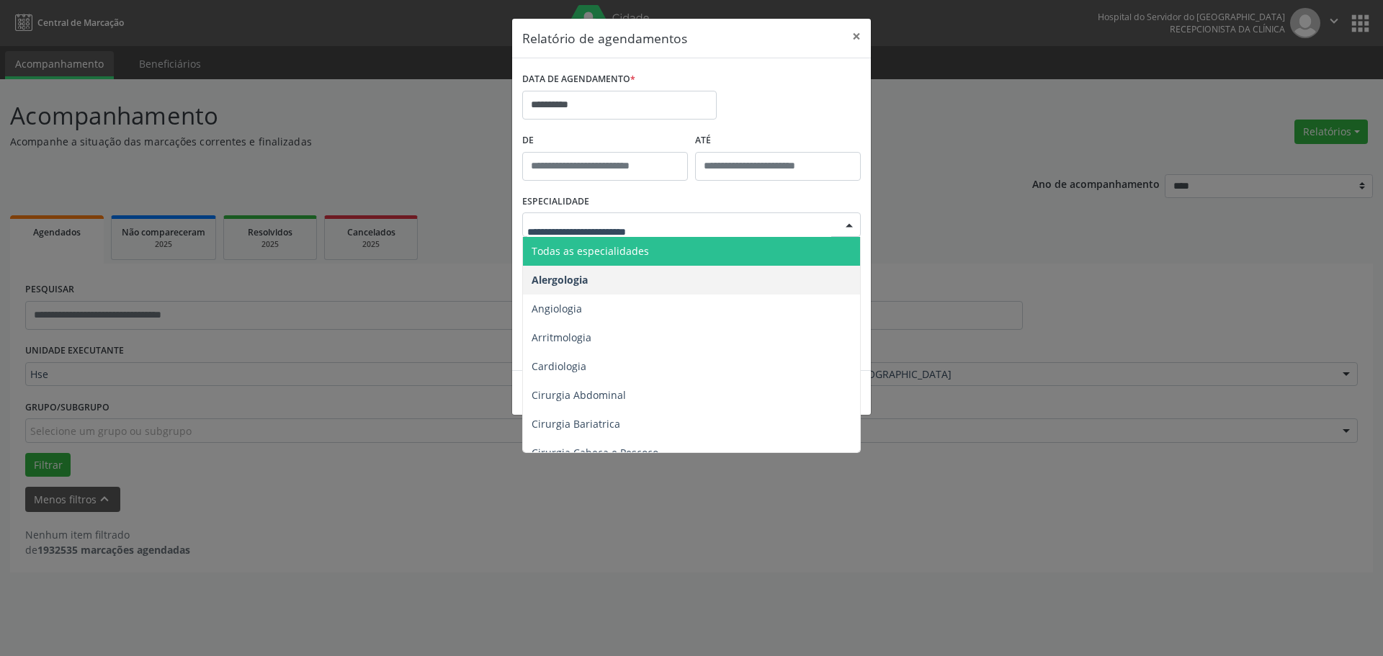
click at [581, 251] on span "Todas as especialidades" at bounding box center [590, 251] width 117 height 14
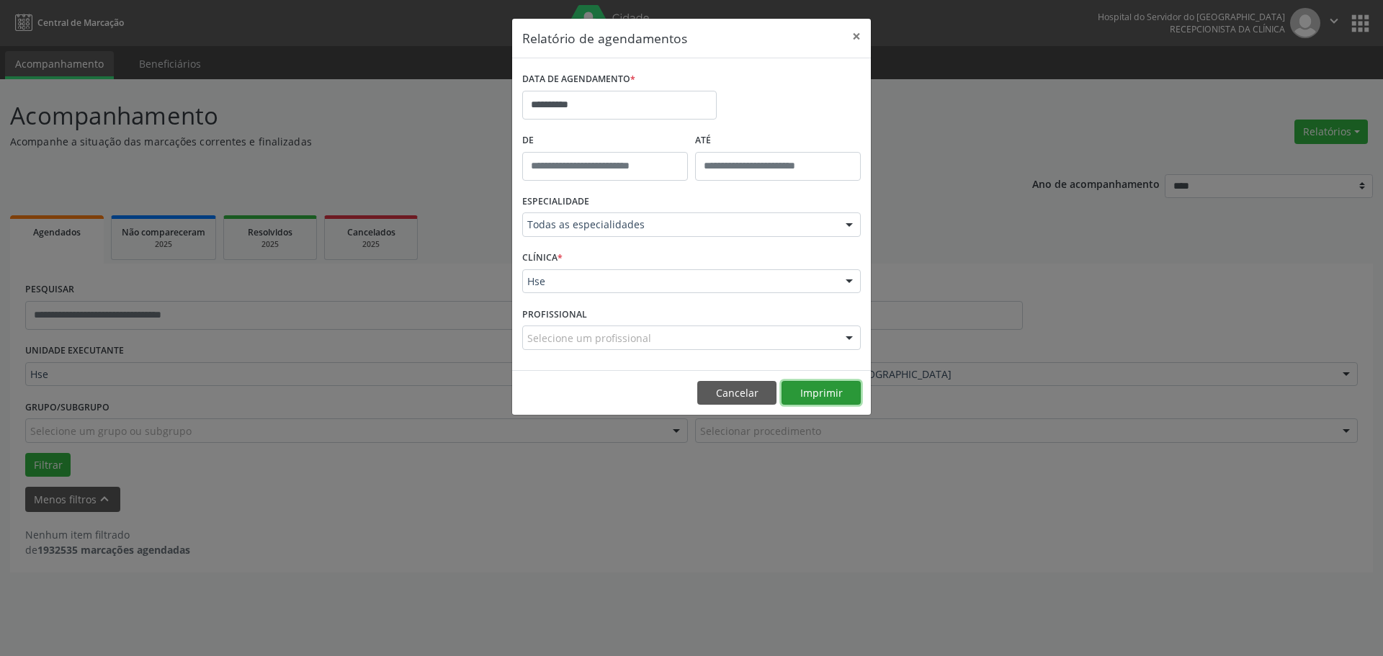
click at [829, 390] on button "Imprimir" at bounding box center [821, 393] width 79 height 24
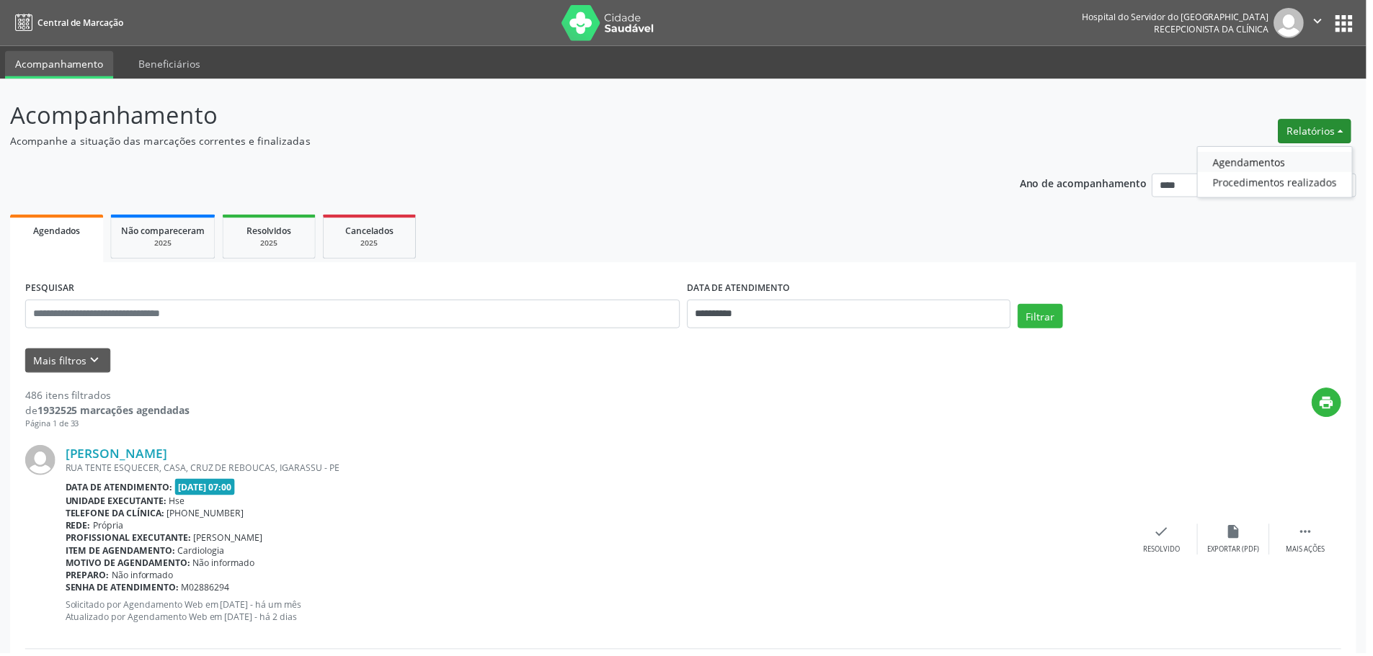
click at [1258, 162] on link "Agendamentos" at bounding box center [1280, 163] width 155 height 20
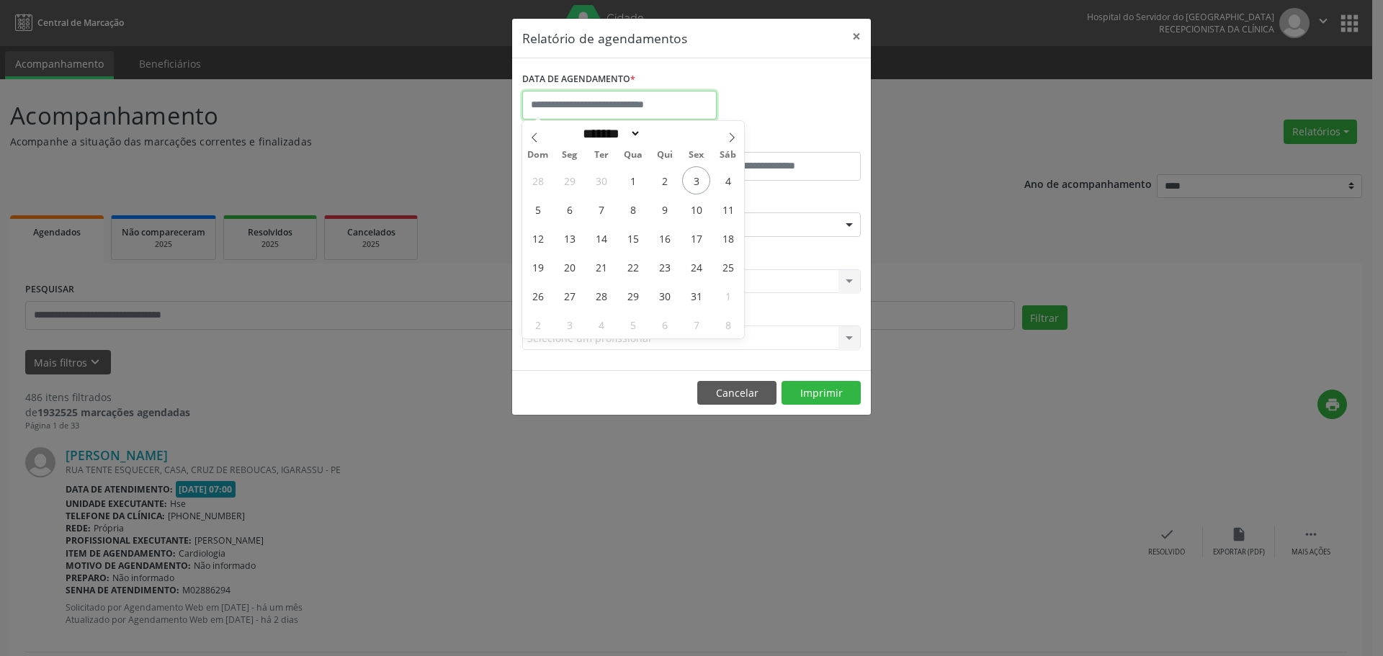
click at [661, 92] on input "text" at bounding box center [619, 105] width 195 height 29
click at [565, 203] on span "6" at bounding box center [570, 209] width 28 height 28
type input "**********"
click at [565, 203] on span "6" at bounding box center [570, 209] width 28 height 28
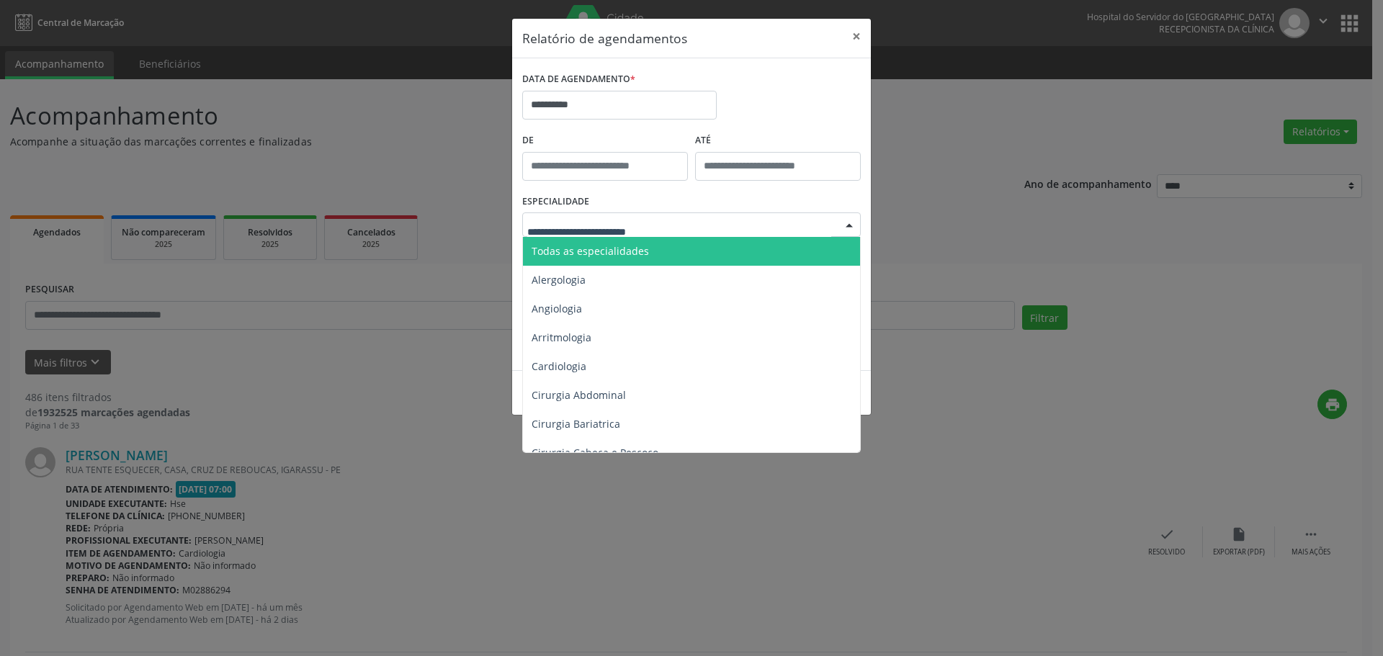
click at [614, 260] on span "Todas as especialidades" at bounding box center [692, 251] width 339 height 29
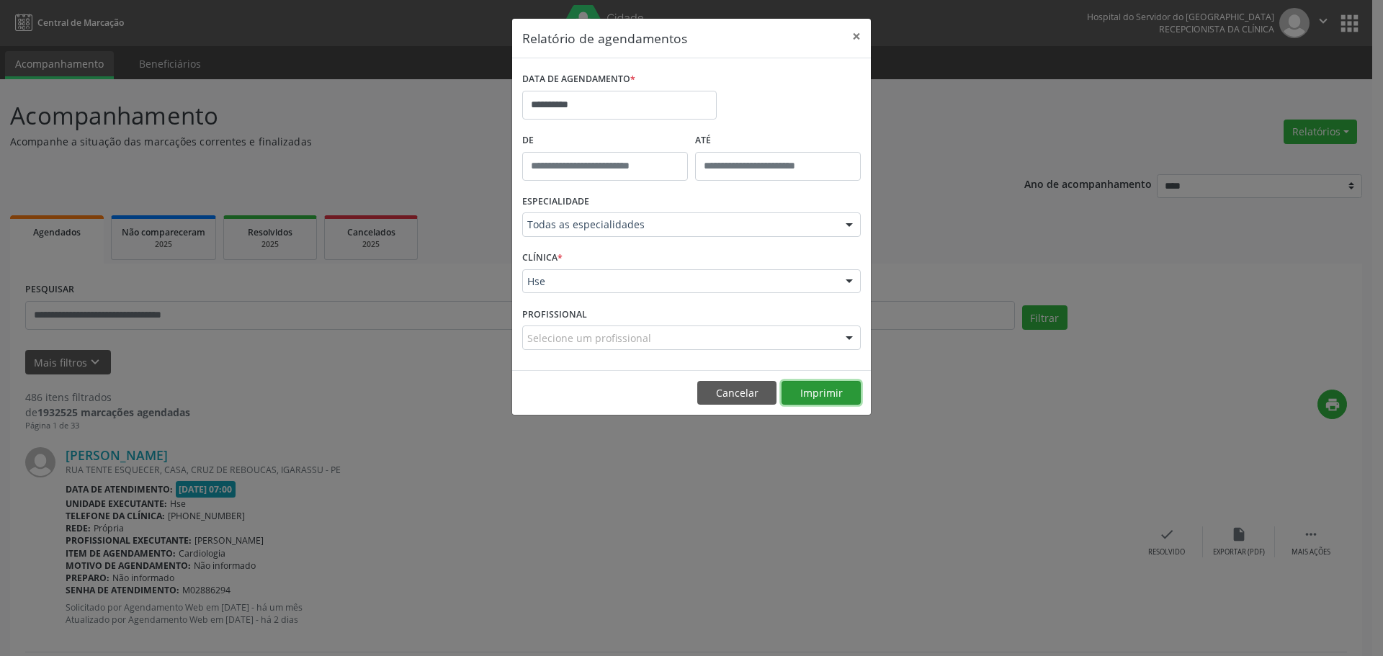
click at [838, 390] on button "Imprimir" at bounding box center [821, 393] width 79 height 24
click at [857, 38] on button "×" at bounding box center [856, 36] width 29 height 35
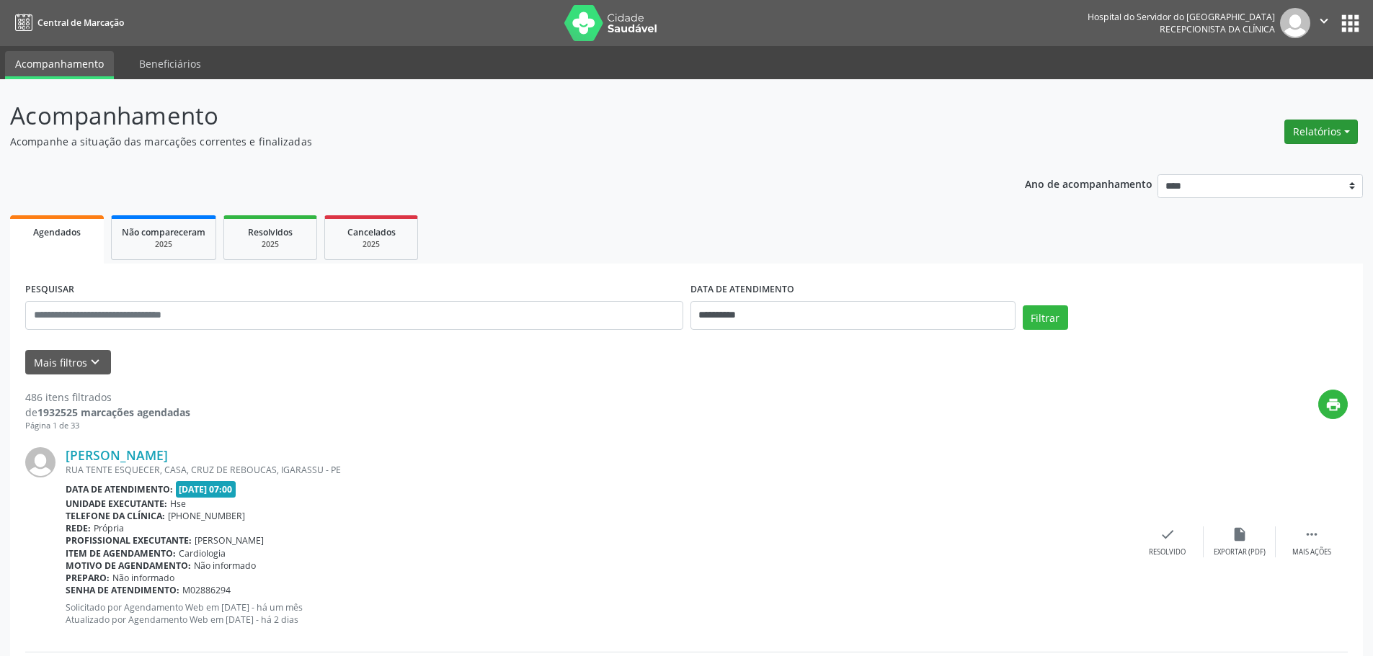
click at [1326, 122] on button "Relatórios" at bounding box center [1320, 132] width 73 height 24
click at [1276, 173] on link "Procedimentos realizados" at bounding box center [1280, 183] width 155 height 20
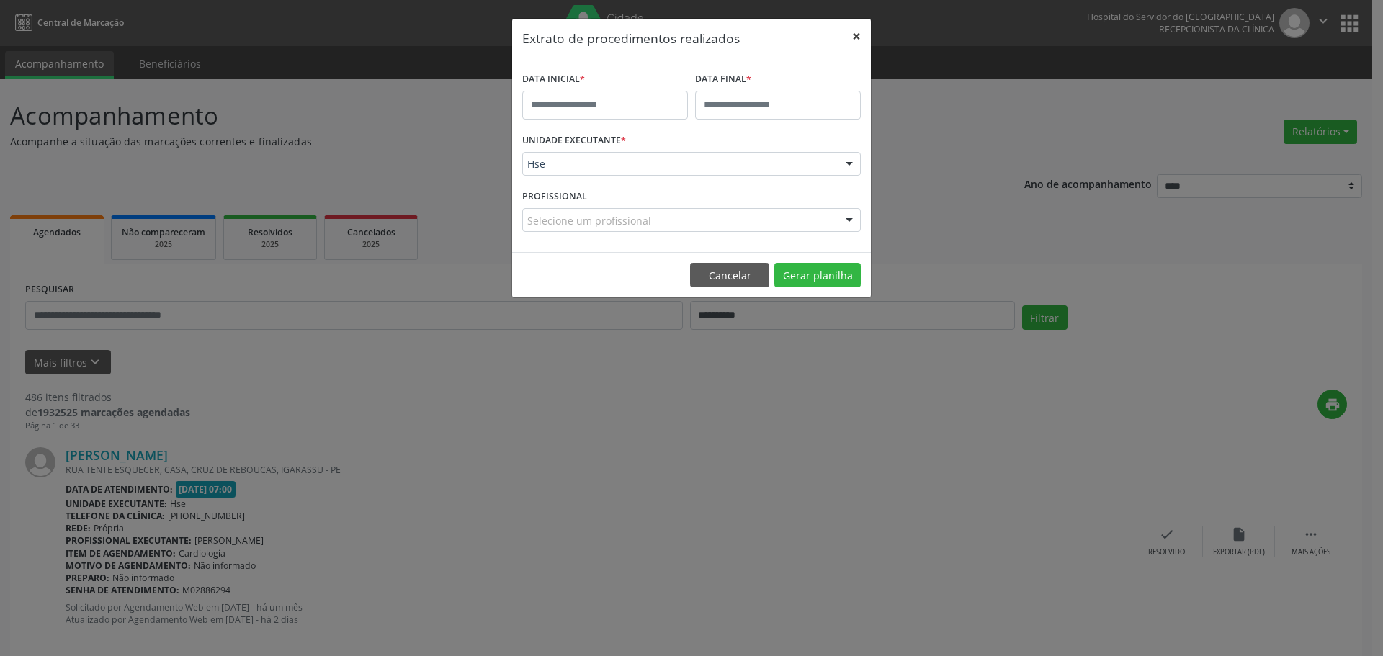
click at [847, 45] on button "×" at bounding box center [856, 36] width 29 height 35
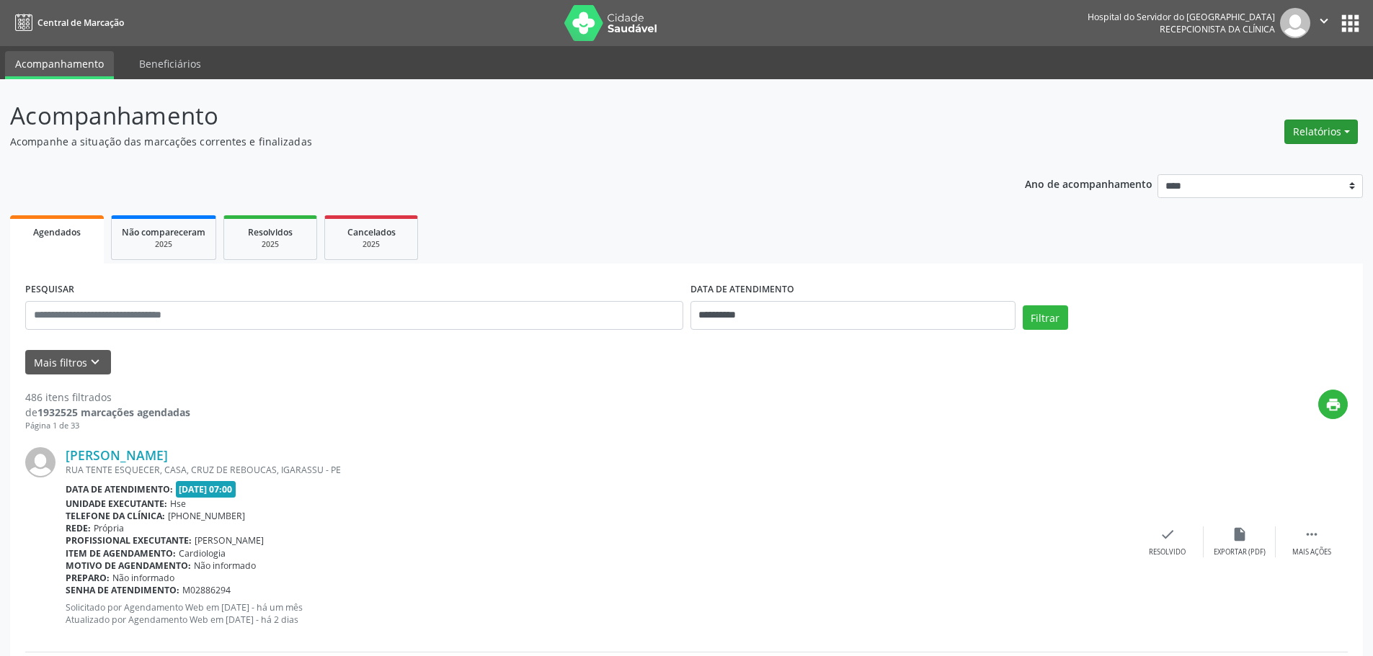
click at [1339, 123] on button "Relatórios" at bounding box center [1320, 132] width 73 height 24
click at [1259, 158] on link "Agendamentos" at bounding box center [1280, 163] width 155 height 20
select select "*"
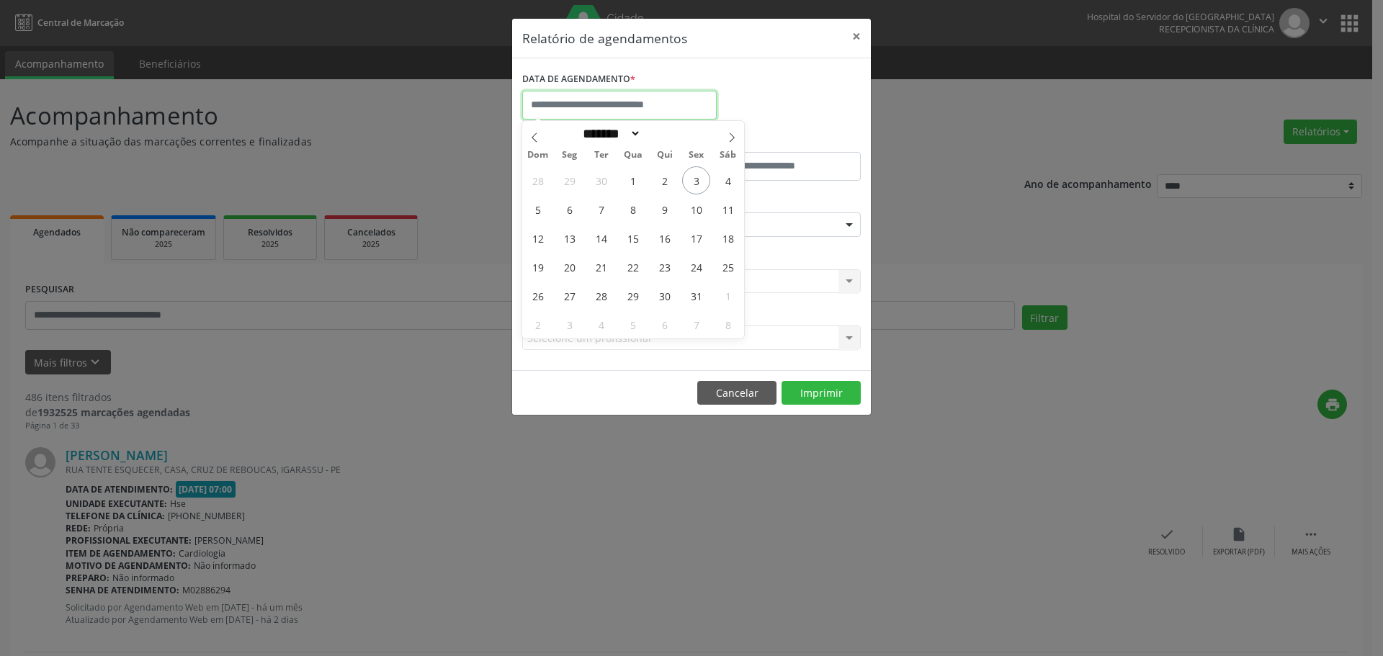
click at [660, 111] on input "text" at bounding box center [619, 105] width 195 height 29
click at [633, 181] on span "1" at bounding box center [633, 180] width 28 height 28
type input "**********"
click at [633, 181] on span "1" at bounding box center [633, 180] width 28 height 28
click at [582, 117] on body "**********" at bounding box center [691, 328] width 1383 height 656
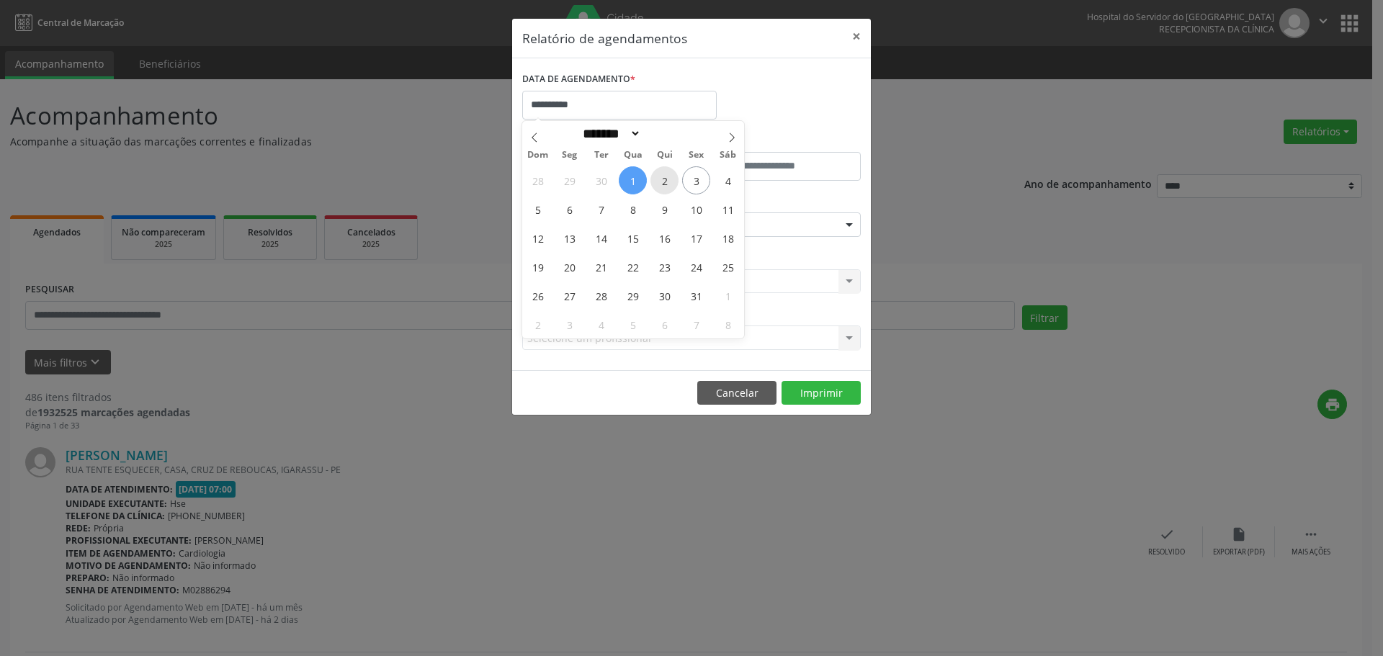
click at [668, 177] on span "2" at bounding box center [665, 180] width 28 height 28
type input "**********"
click at [668, 177] on span "2" at bounding box center [665, 180] width 28 height 28
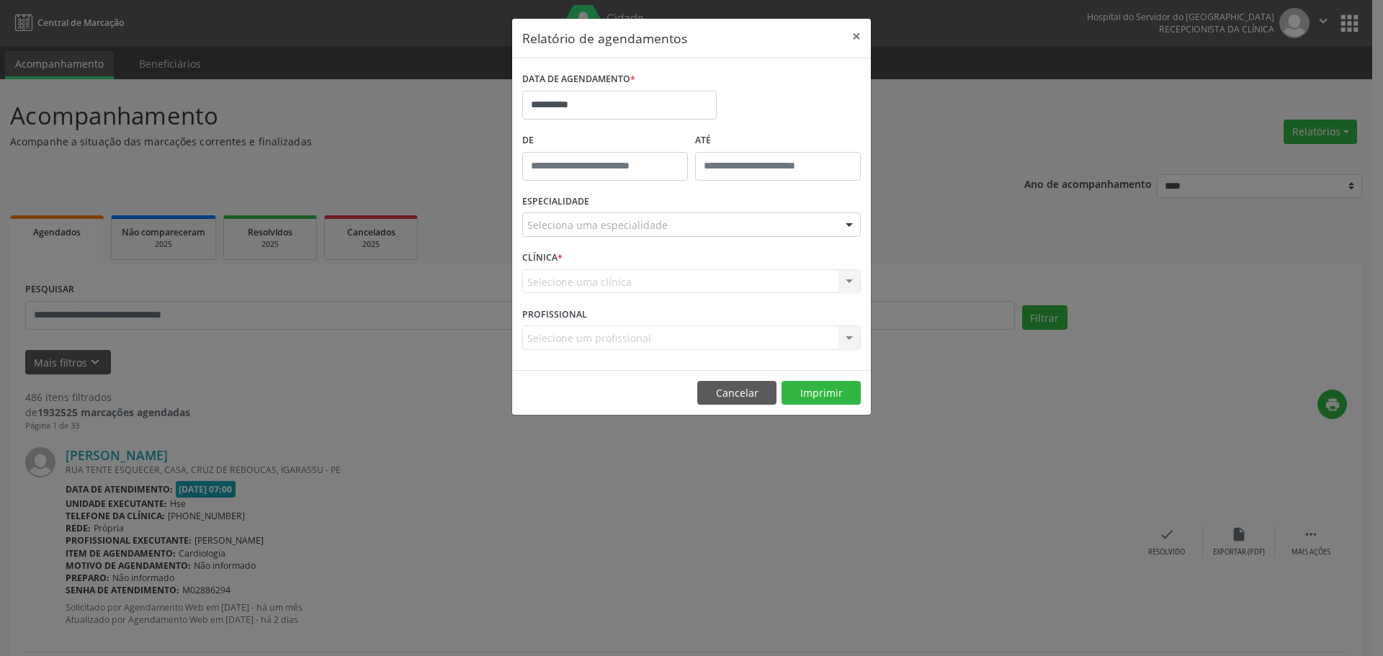
click at [604, 212] on div "ESPECIALIDADE Seleciona uma especialidade Todas as especialidades Alergologia A…" at bounding box center [692, 219] width 346 height 56
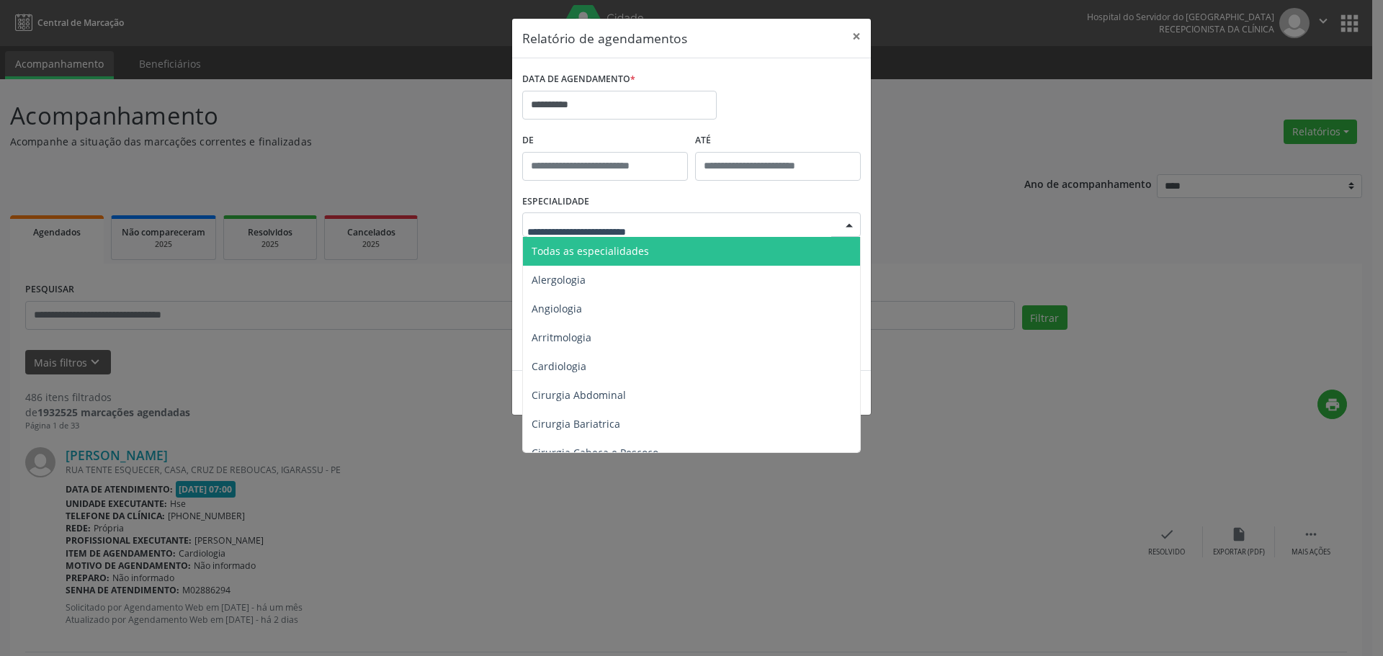
click at [596, 249] on span "Todas as especialidades" at bounding box center [590, 251] width 117 height 14
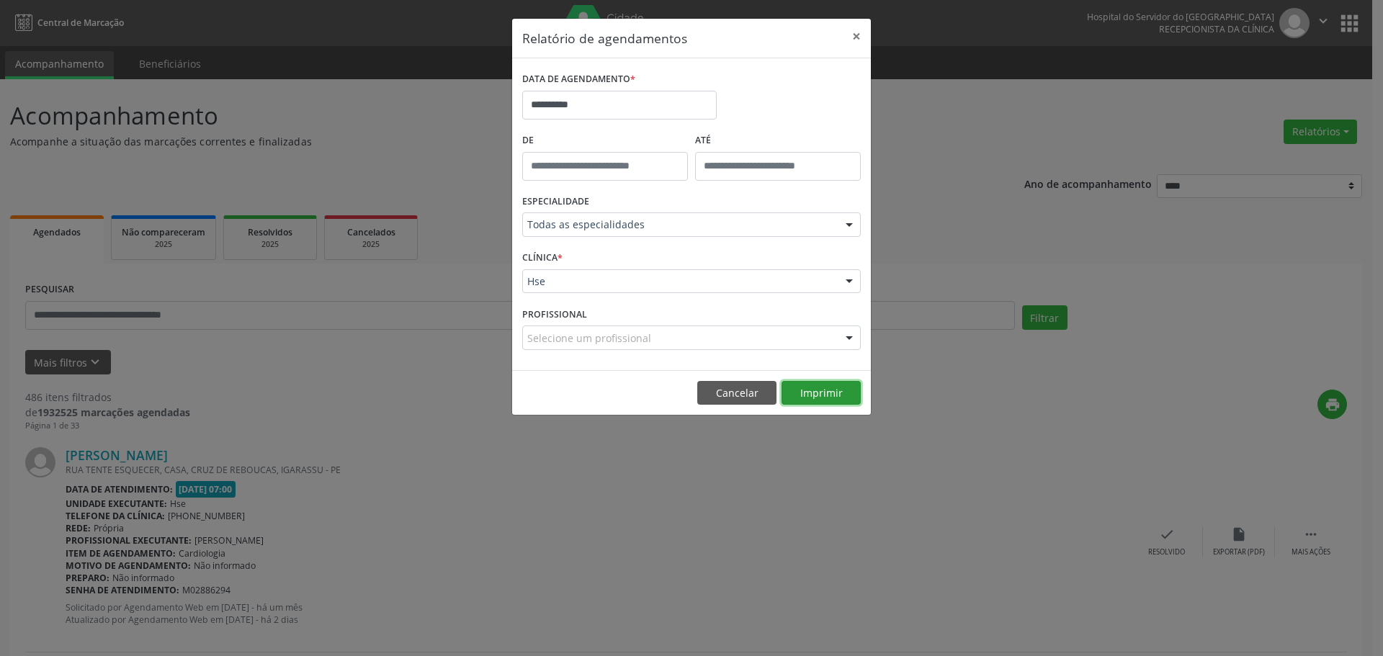
click at [827, 389] on button "Imprimir" at bounding box center [821, 393] width 79 height 24
